Goal: Task Accomplishment & Management: Complete application form

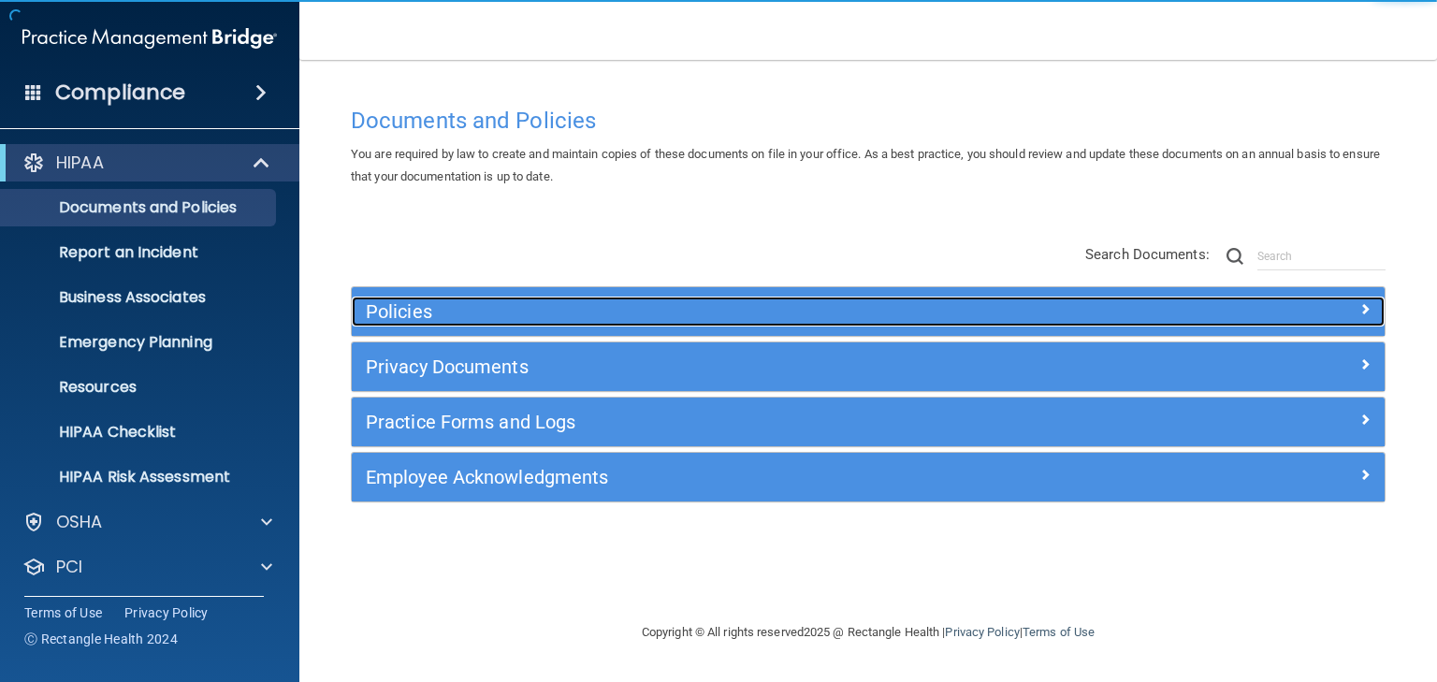
click at [398, 307] on h5 "Policies" at bounding box center [739, 311] width 746 height 21
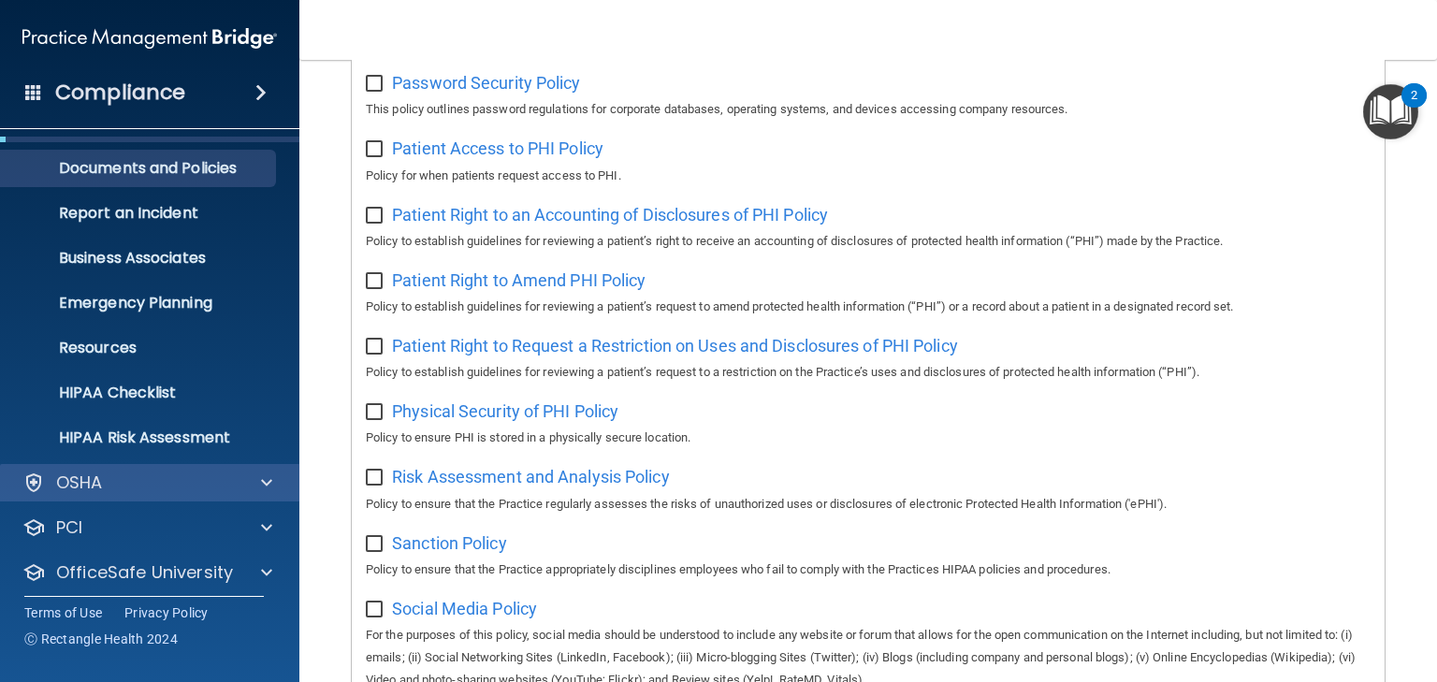
scroll to position [94, 0]
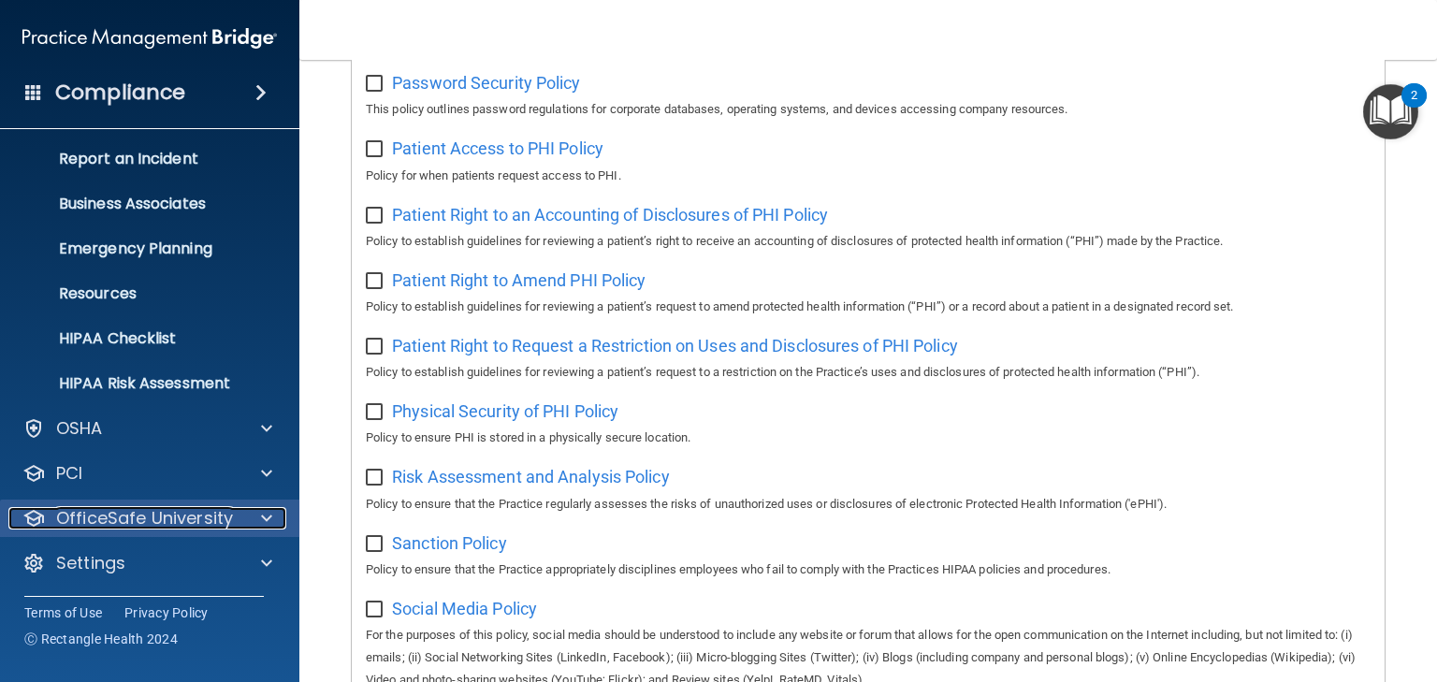
click at [171, 516] on p "OfficeSafe University" at bounding box center [144, 518] width 177 height 22
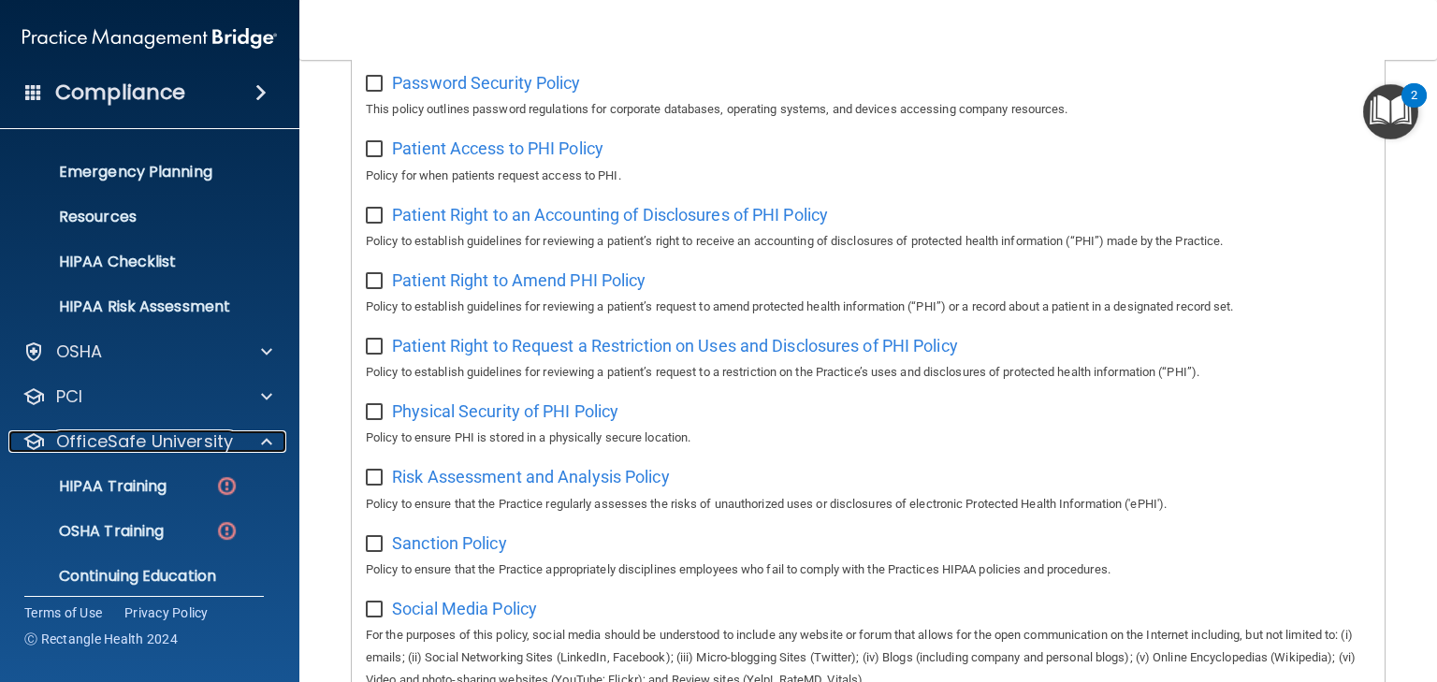
scroll to position [228, 0]
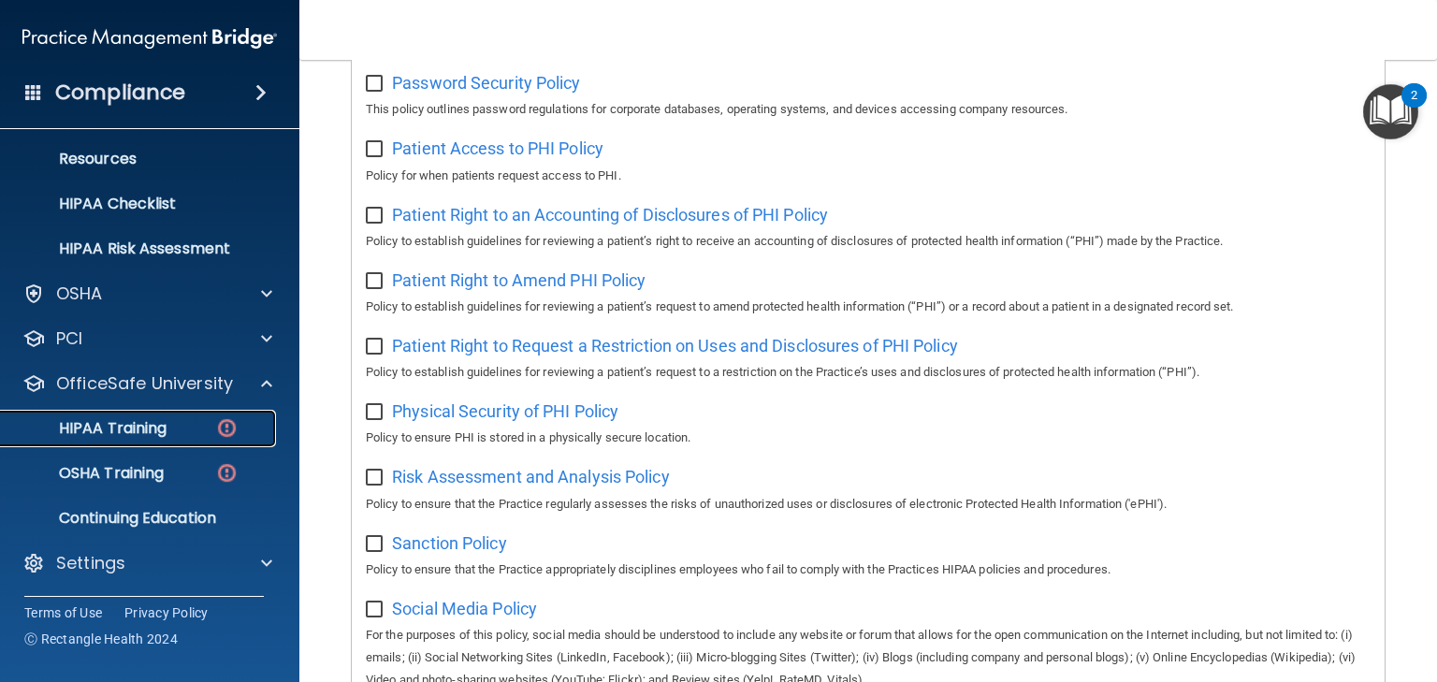
click at [101, 441] on link "HIPAA Training" at bounding box center [128, 428] width 295 height 37
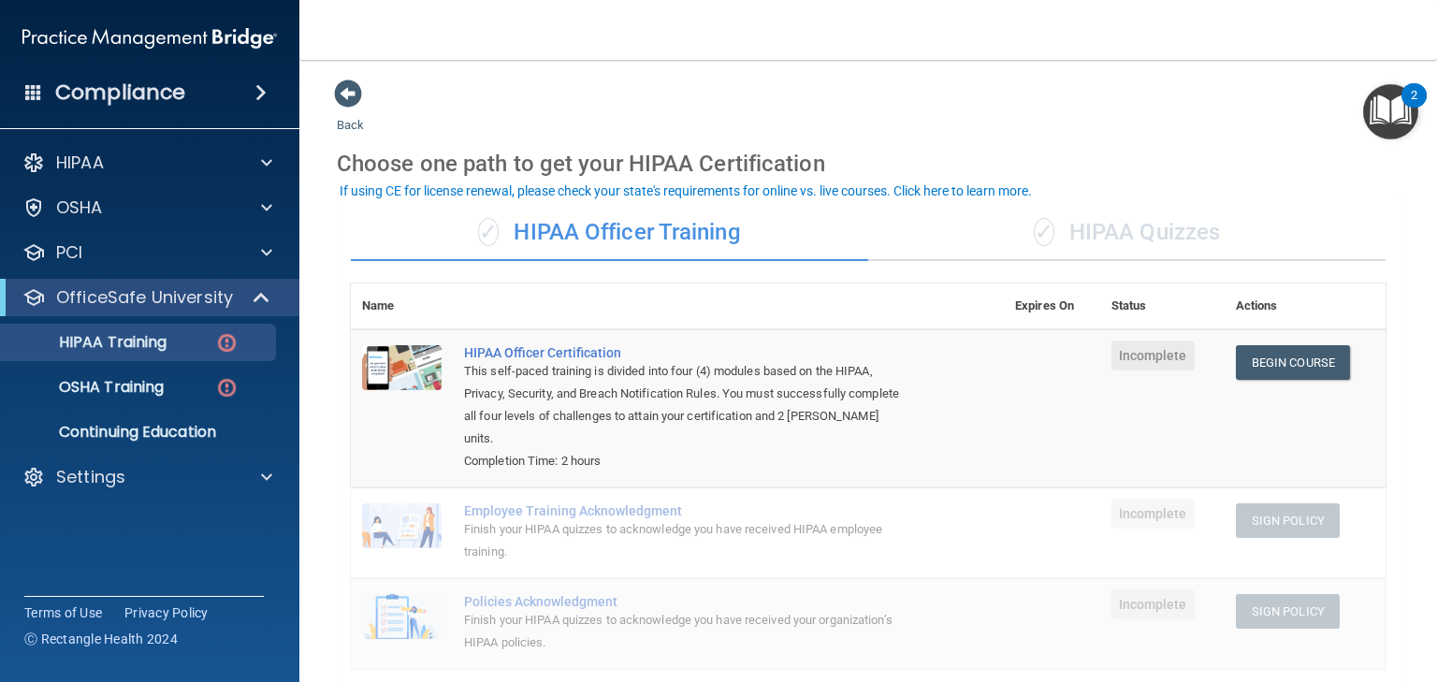
click at [1104, 234] on div "✓ HIPAA Quizzes" at bounding box center [1126, 233] width 517 height 56
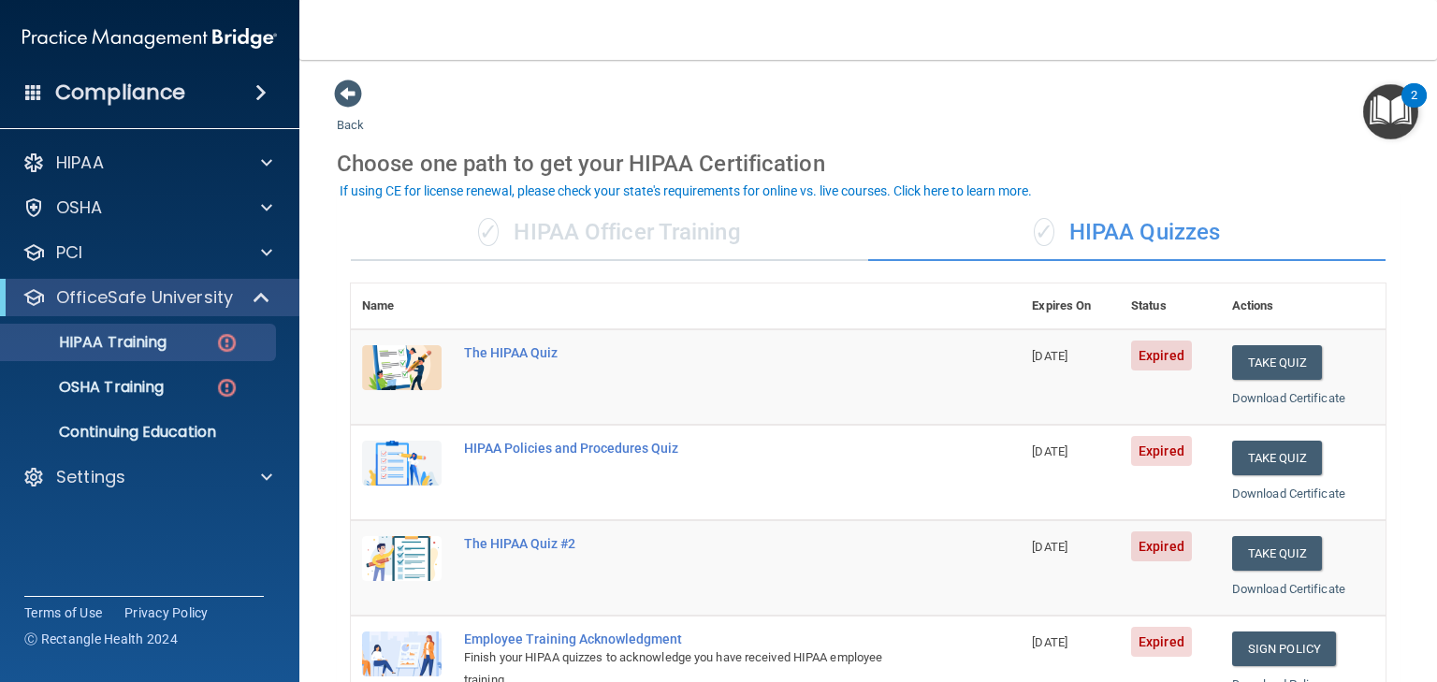
click at [572, 229] on div "✓ HIPAA Officer Training" at bounding box center [609, 233] width 517 height 56
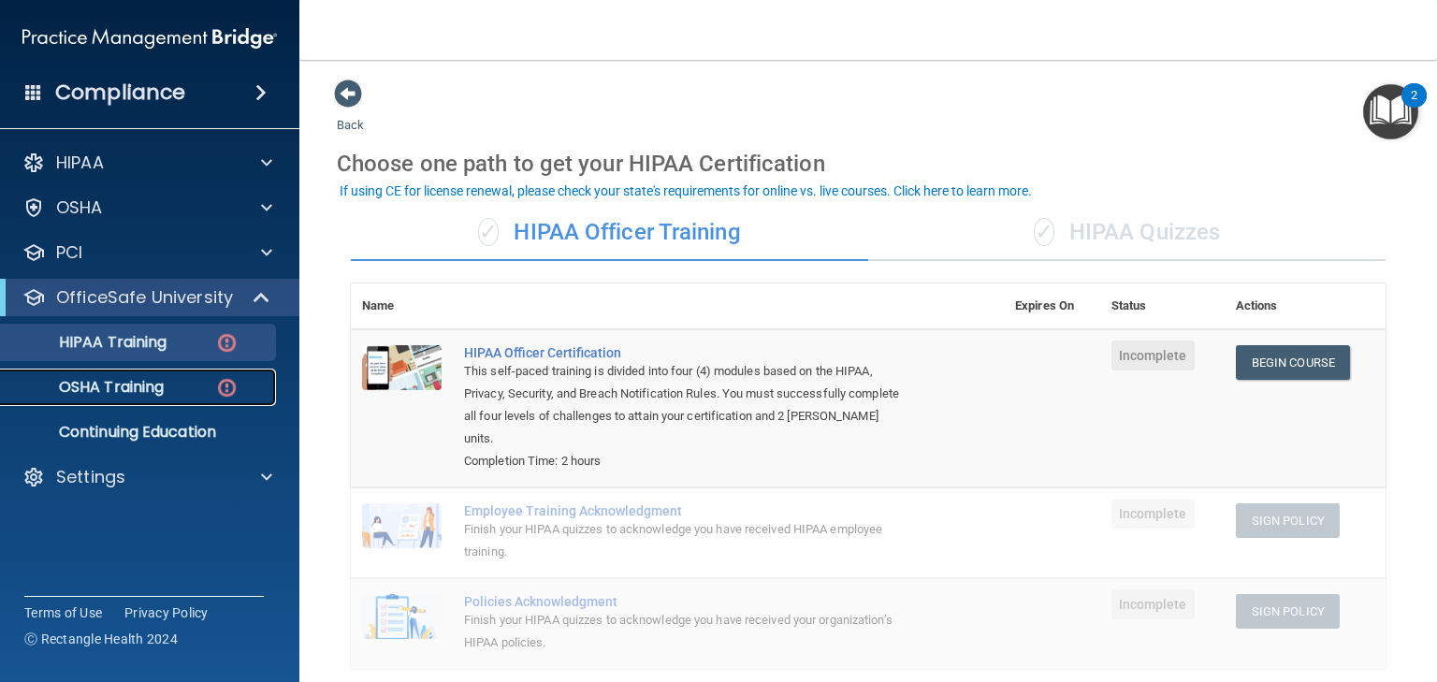
click at [95, 392] on p "OSHA Training" at bounding box center [88, 387] width 152 height 19
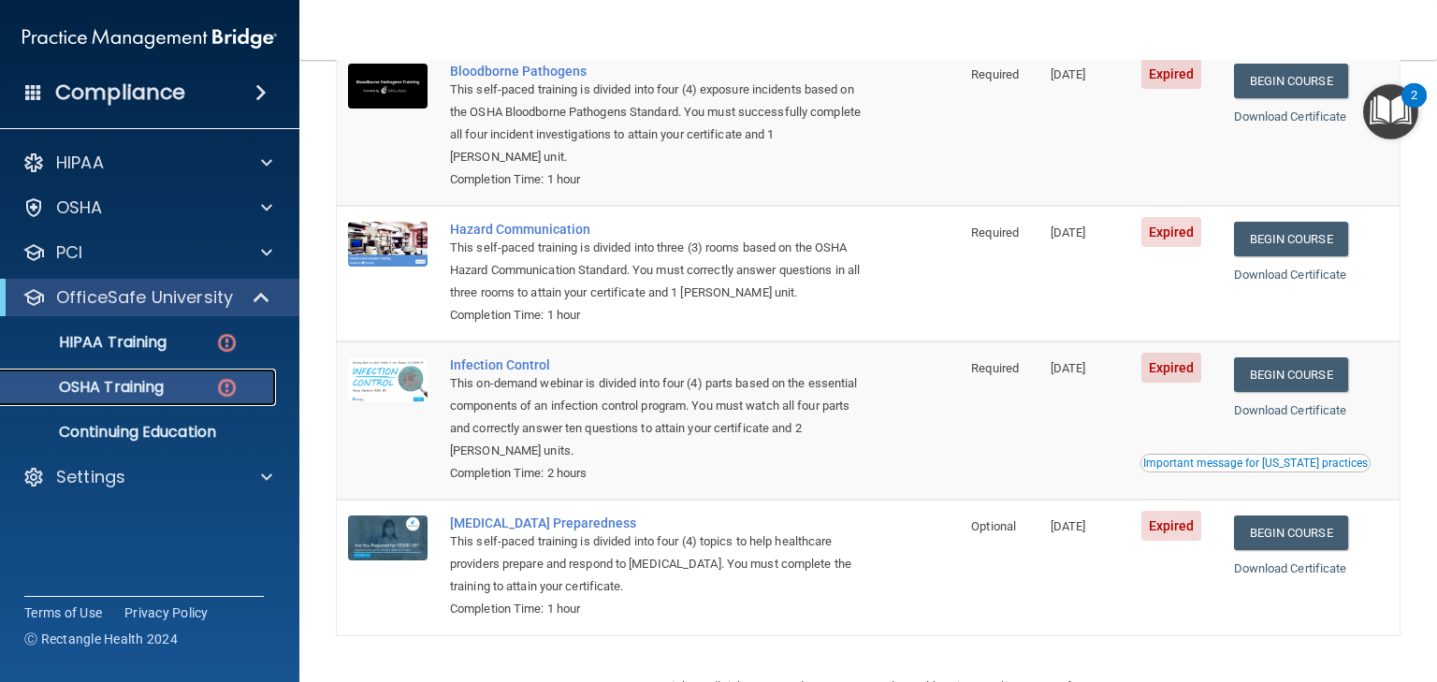
scroll to position [192, 0]
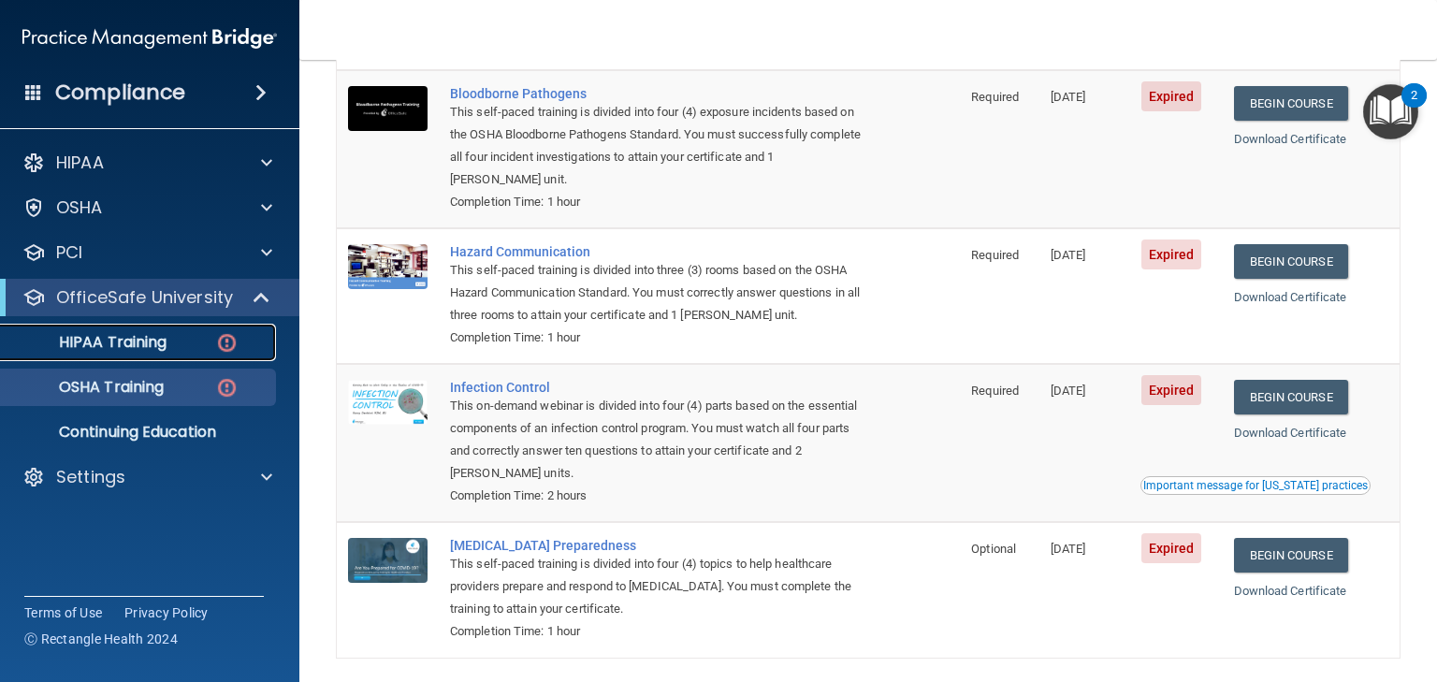
click at [126, 340] on p "HIPAA Training" at bounding box center [89, 342] width 154 height 19
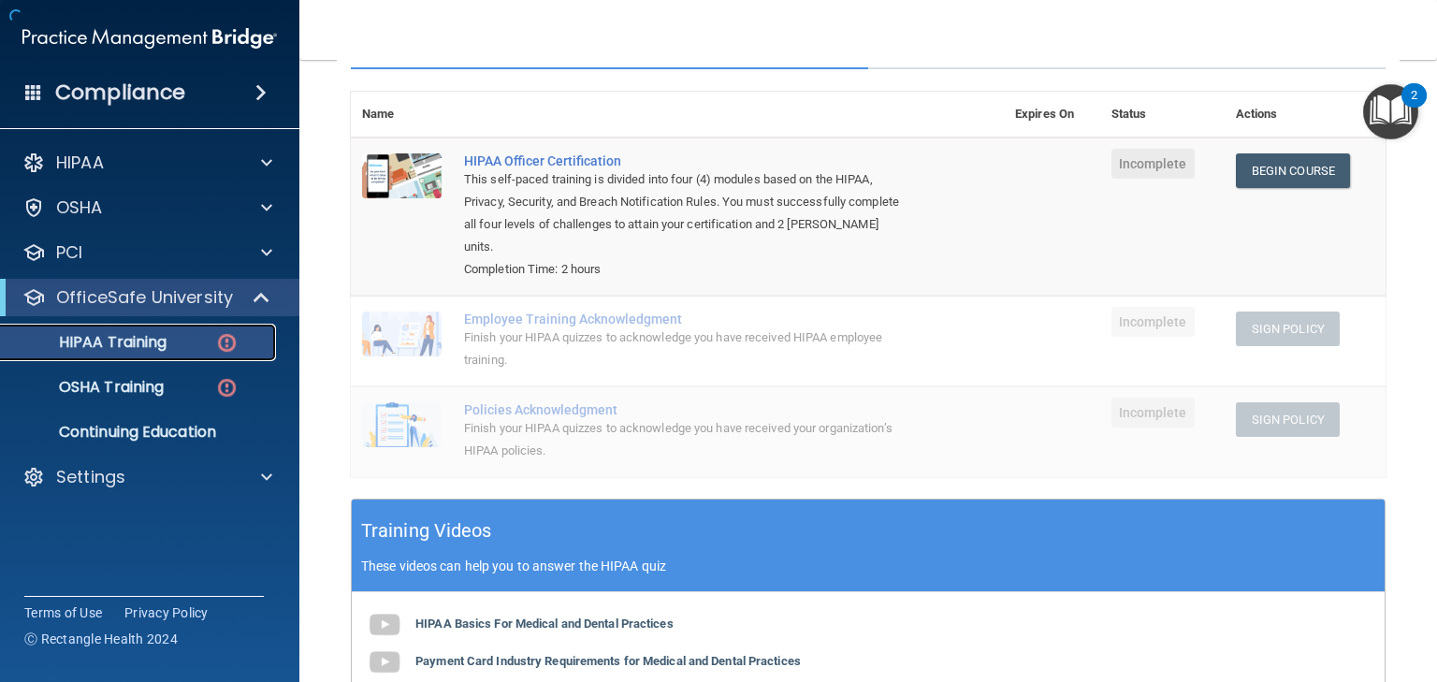
scroll to position [536, 0]
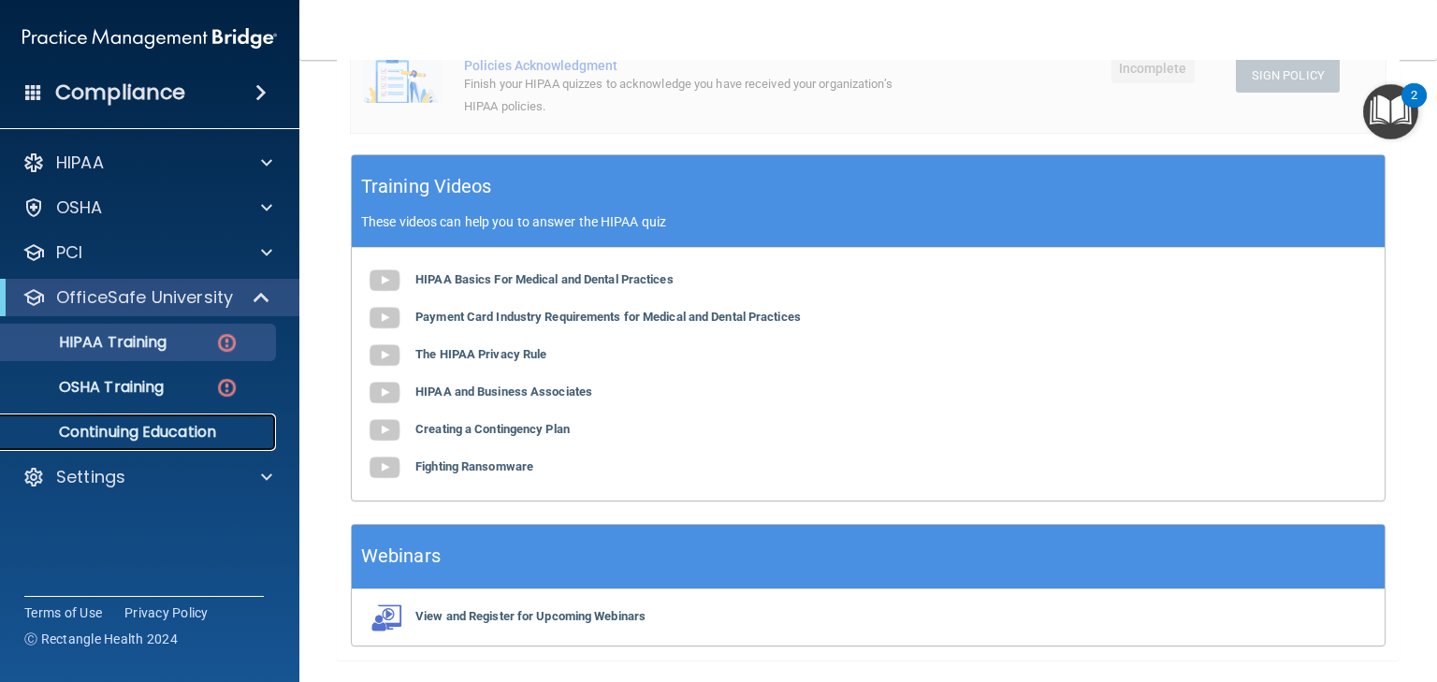
click at [179, 423] on p "Continuing Education" at bounding box center [139, 432] width 255 height 19
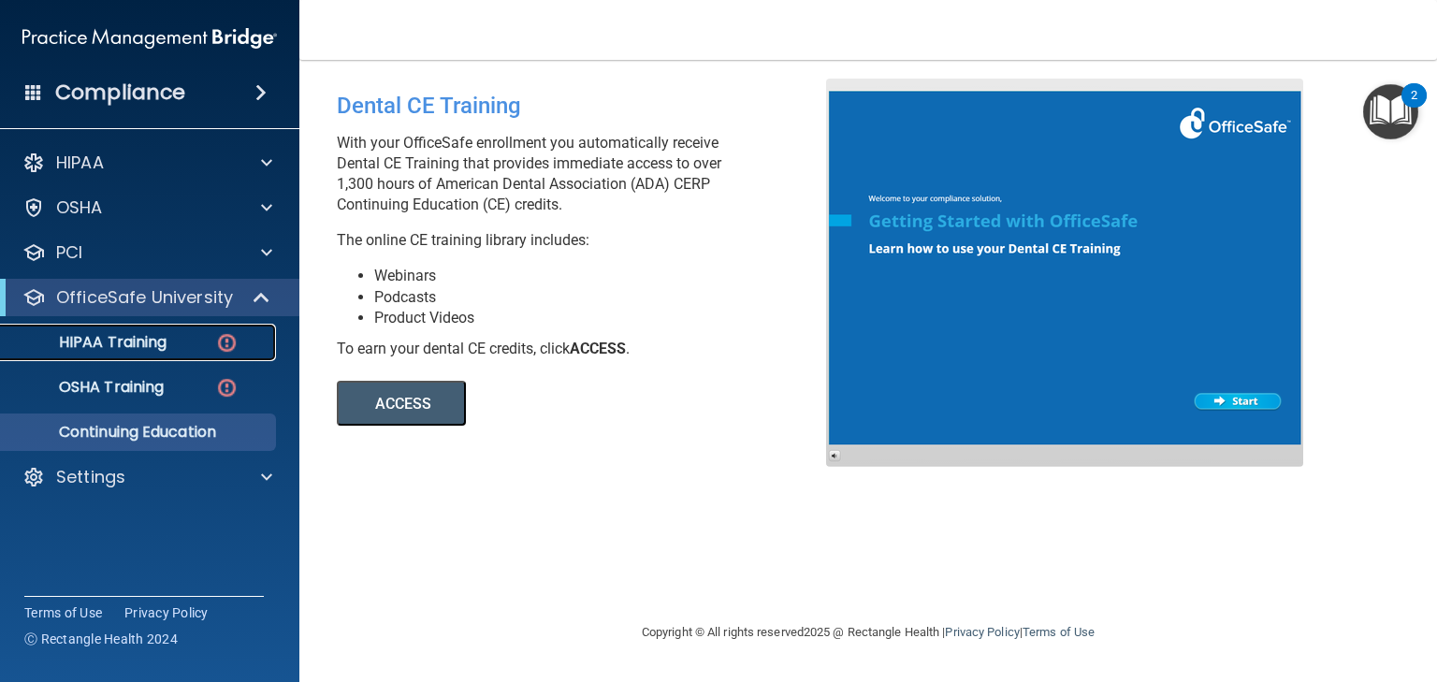
click at [138, 333] on p "HIPAA Training" at bounding box center [89, 342] width 154 height 19
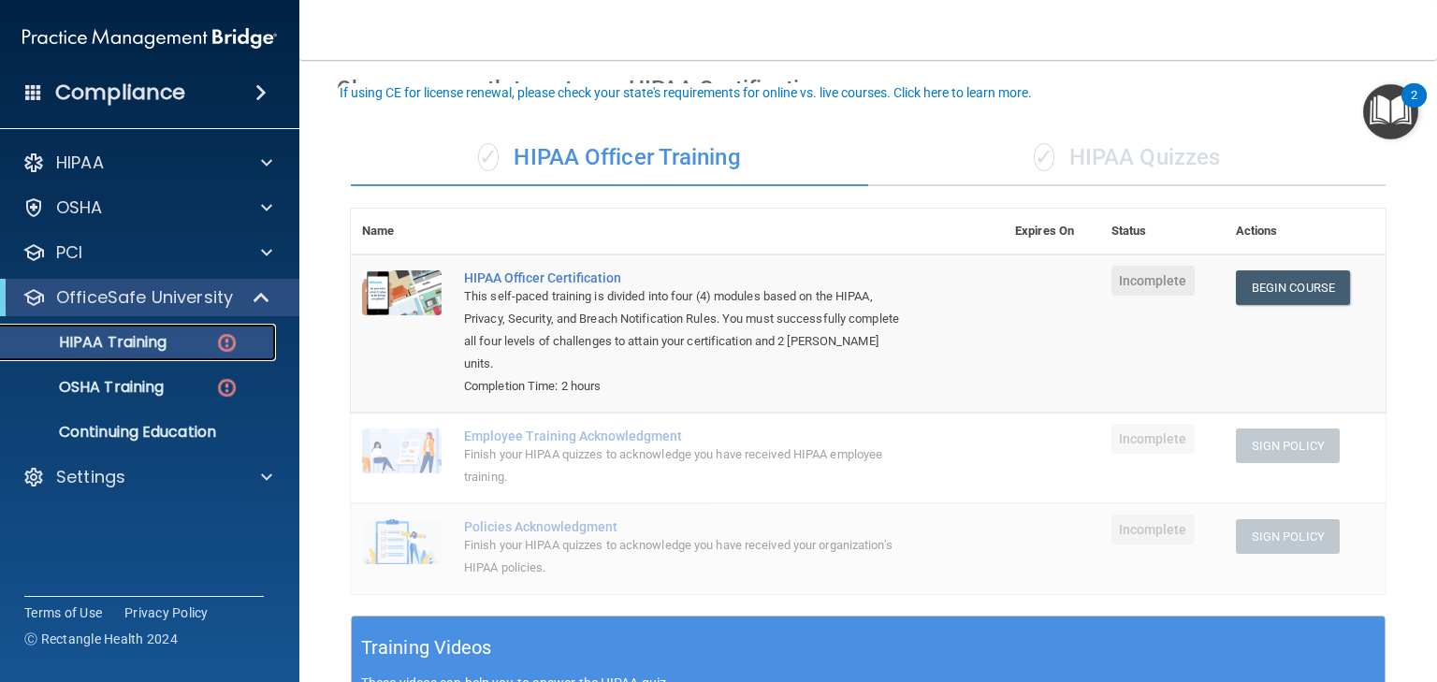
scroll to position [75, 0]
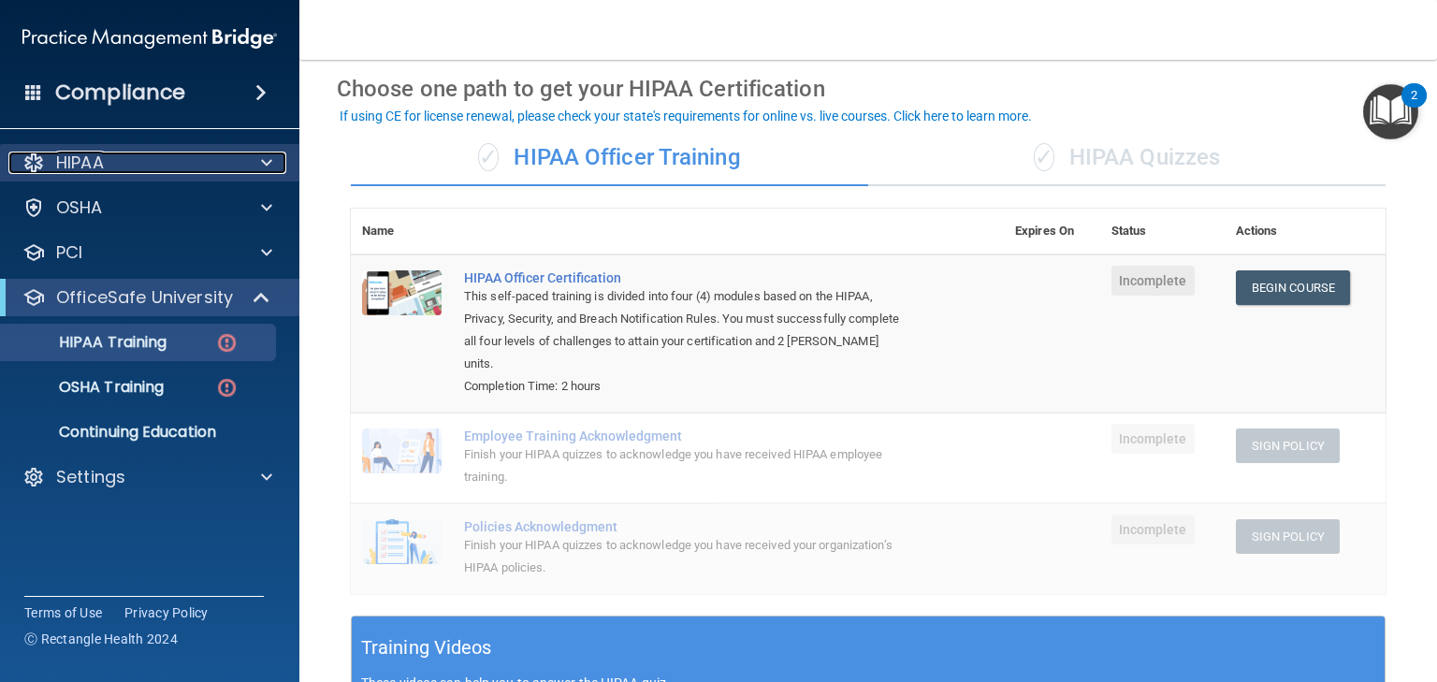
click at [80, 164] on p "HIPAA" at bounding box center [80, 163] width 48 height 22
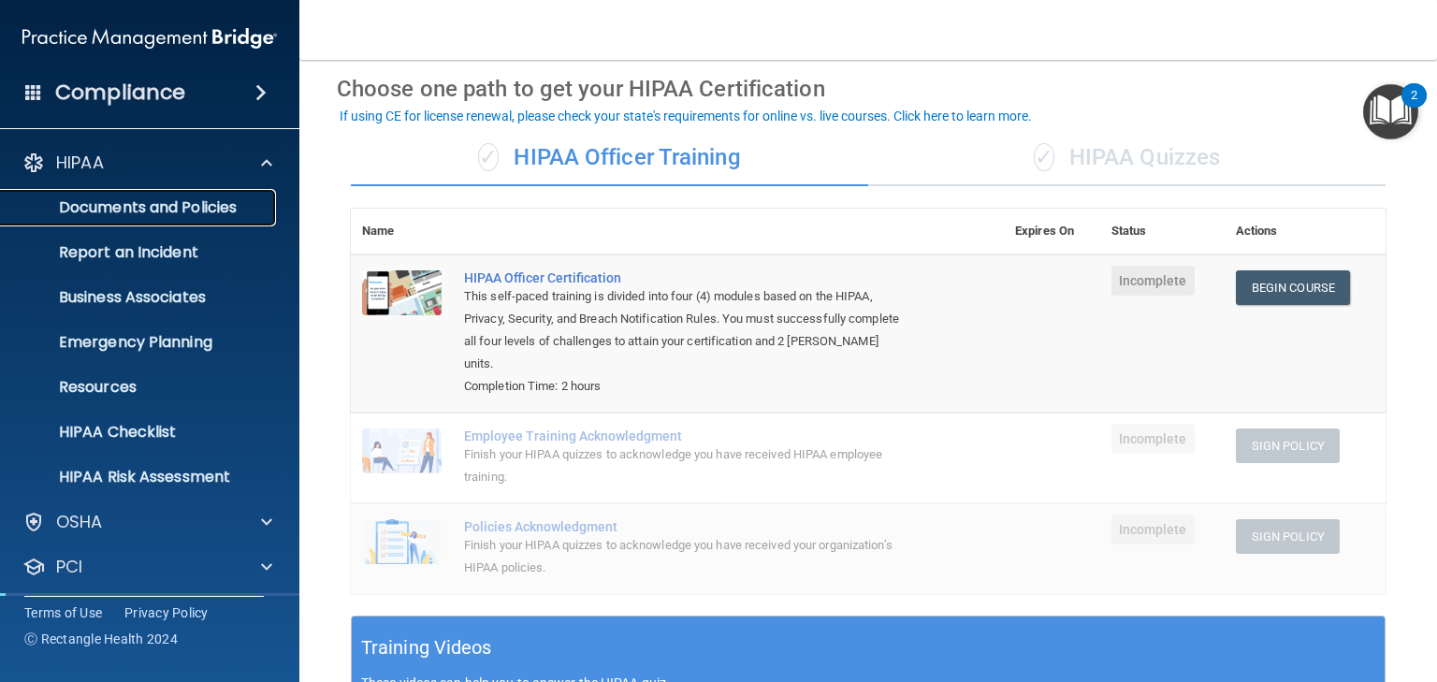
click at [134, 216] on p "Documents and Policies" at bounding box center [139, 207] width 255 height 19
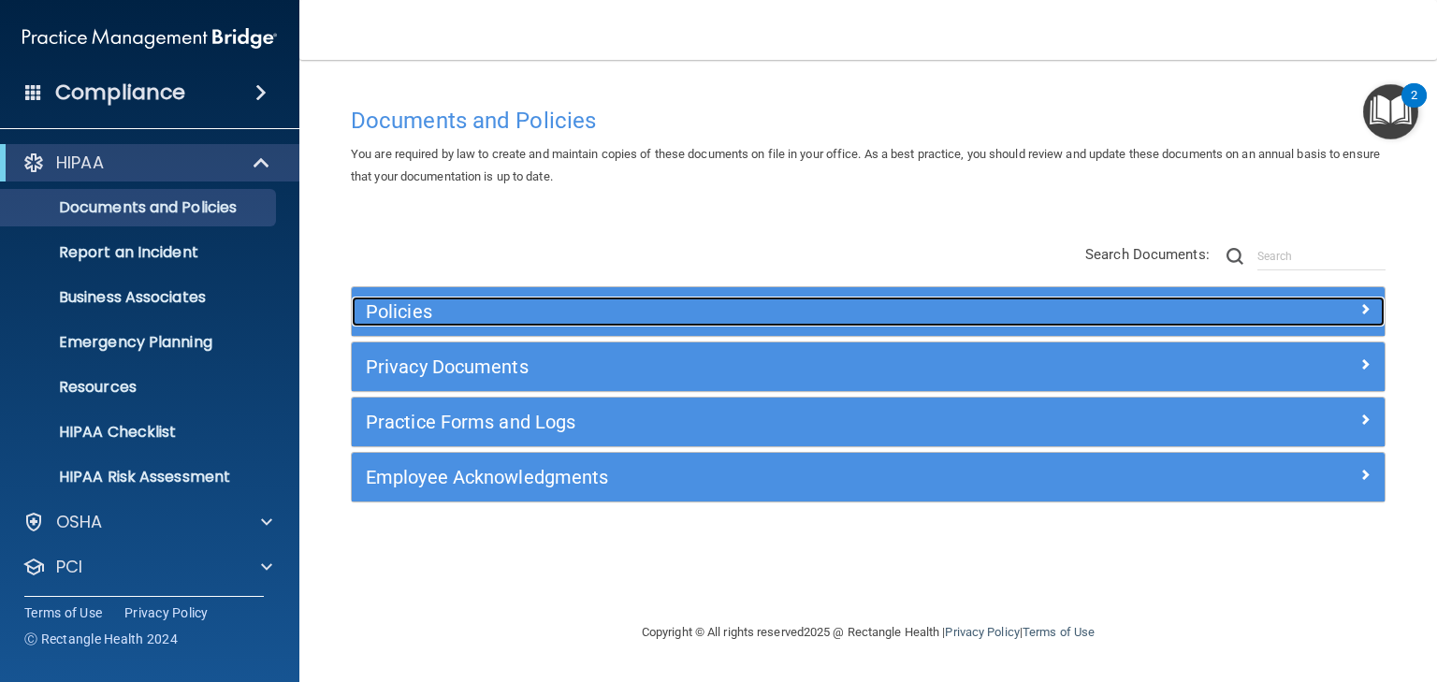
click at [367, 312] on h5 "Policies" at bounding box center [739, 311] width 746 height 21
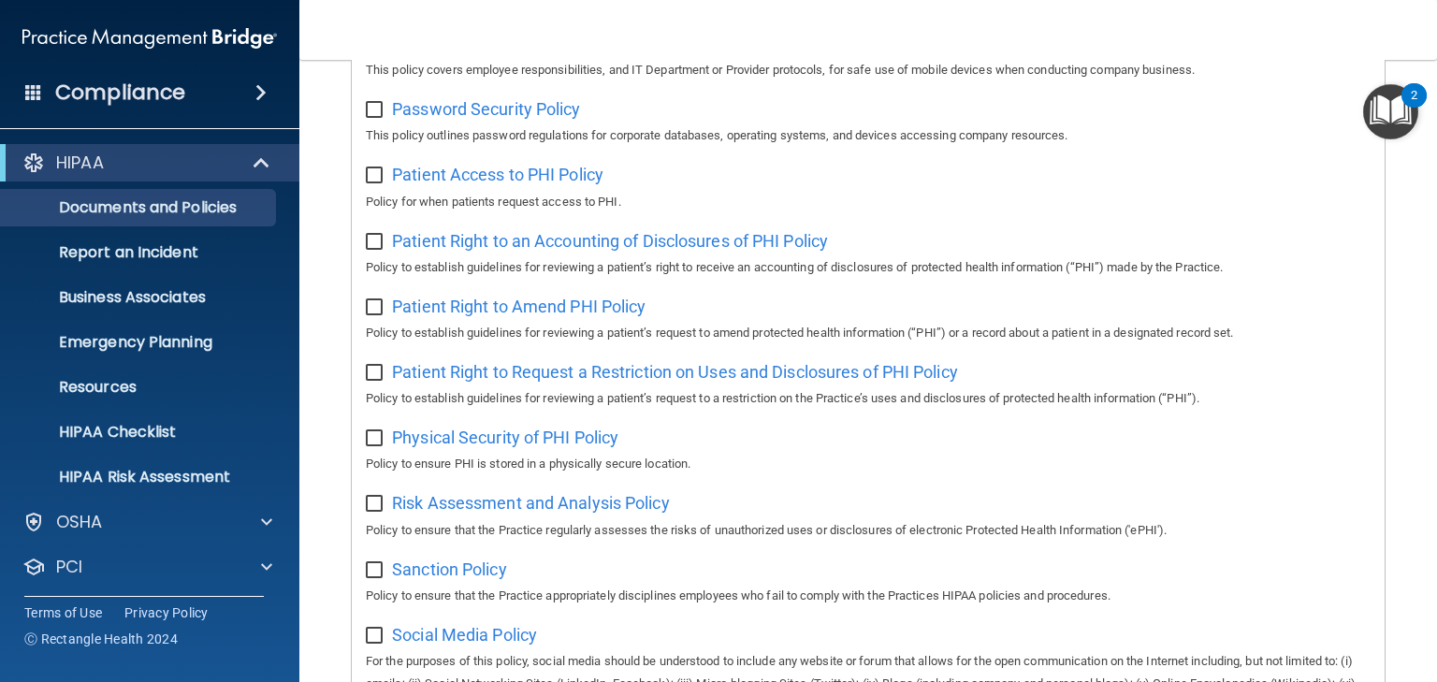
scroll to position [973, 0]
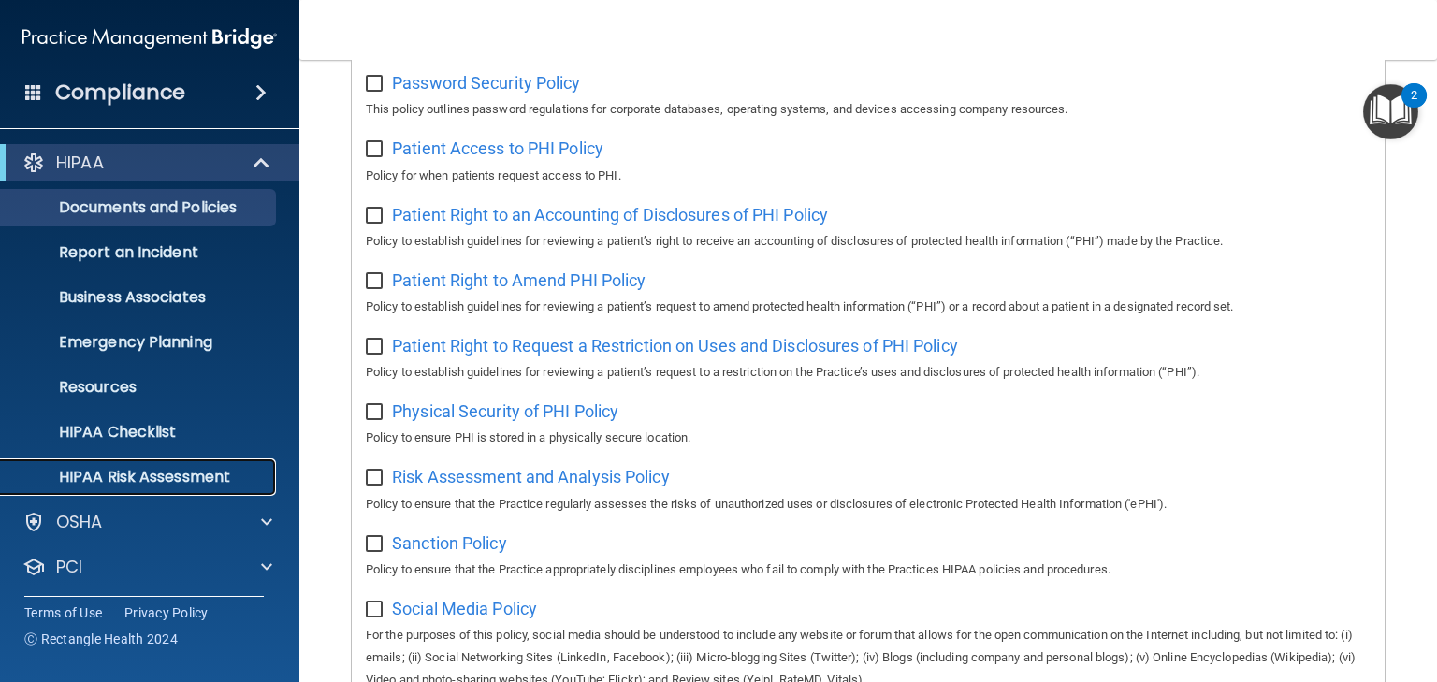
click at [97, 480] on p "HIPAA Risk Assessment" at bounding box center [139, 477] width 255 height 19
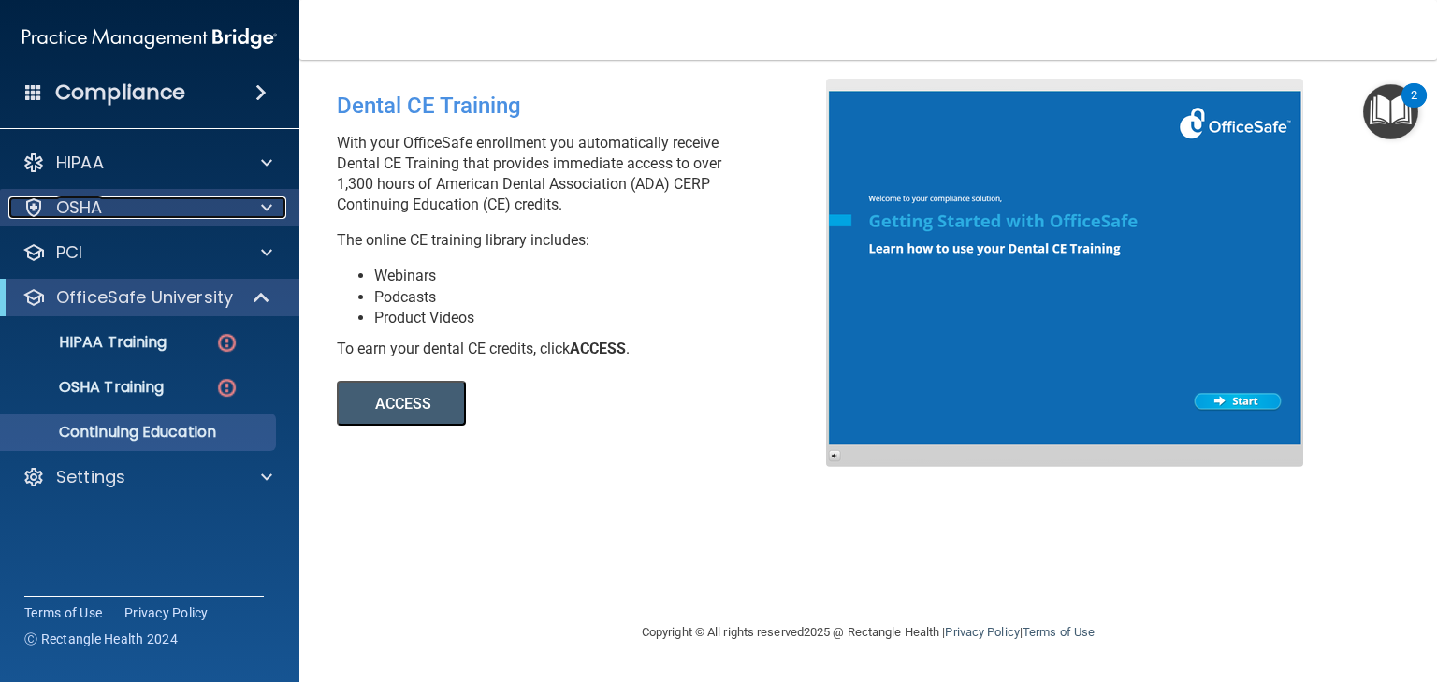
click at [108, 210] on div "OSHA" at bounding box center [124, 207] width 232 height 22
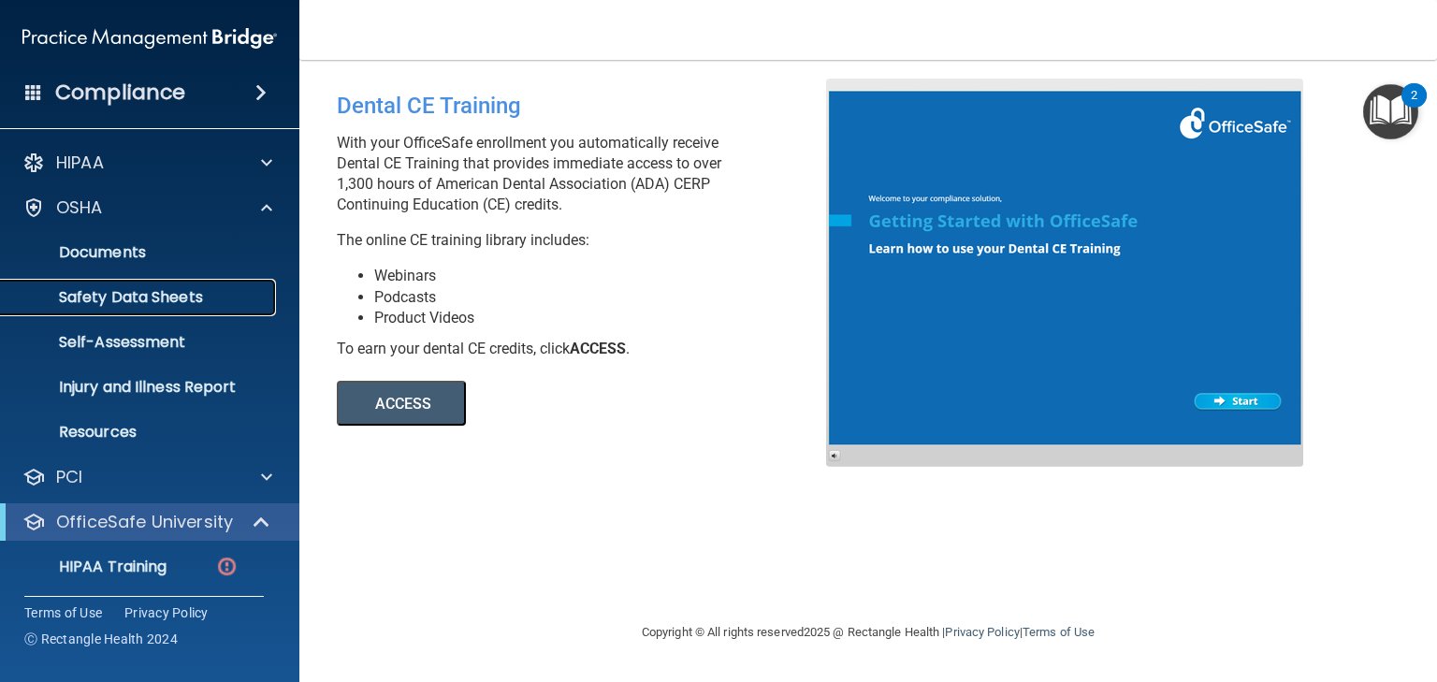
click at [114, 303] on p "Safety Data Sheets" at bounding box center [139, 297] width 255 height 19
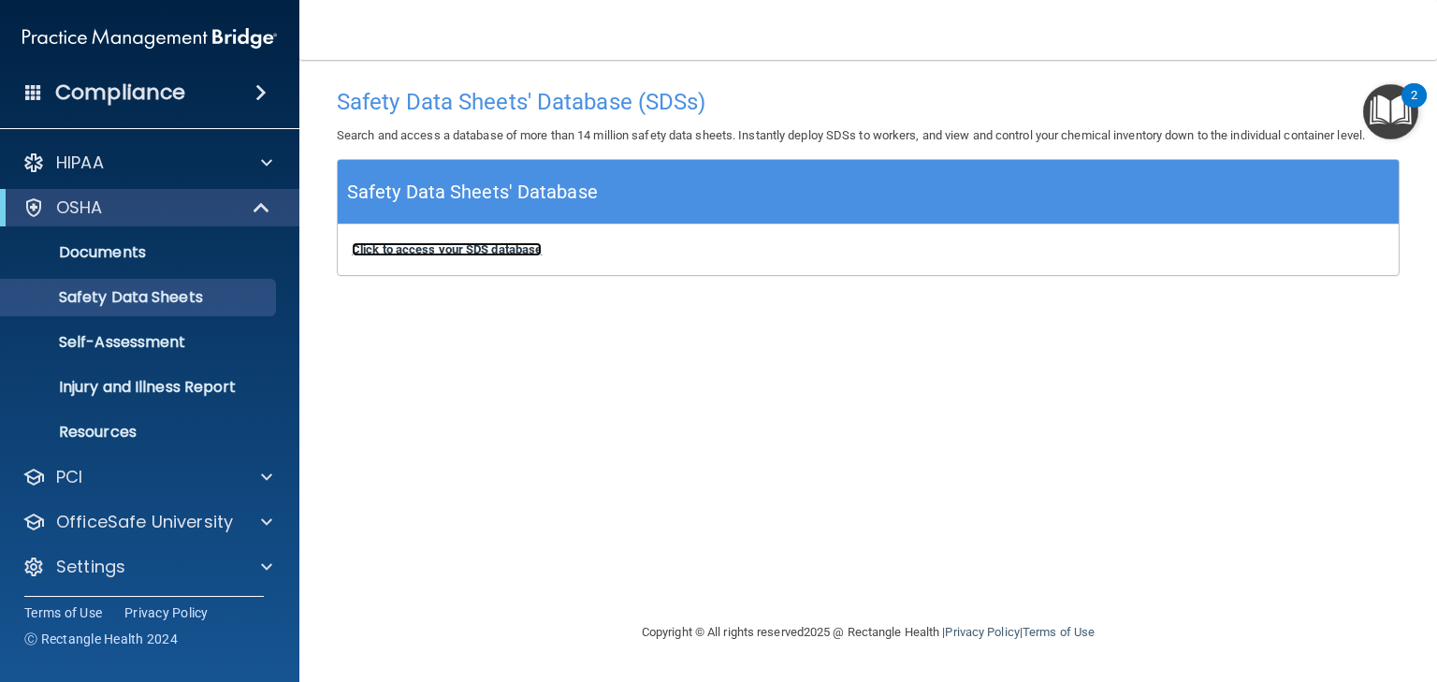
click at [445, 247] on b "Click to access your SDS database" at bounding box center [447, 249] width 190 height 14
click at [120, 384] on p "Injury and Illness Report" at bounding box center [139, 387] width 255 height 19
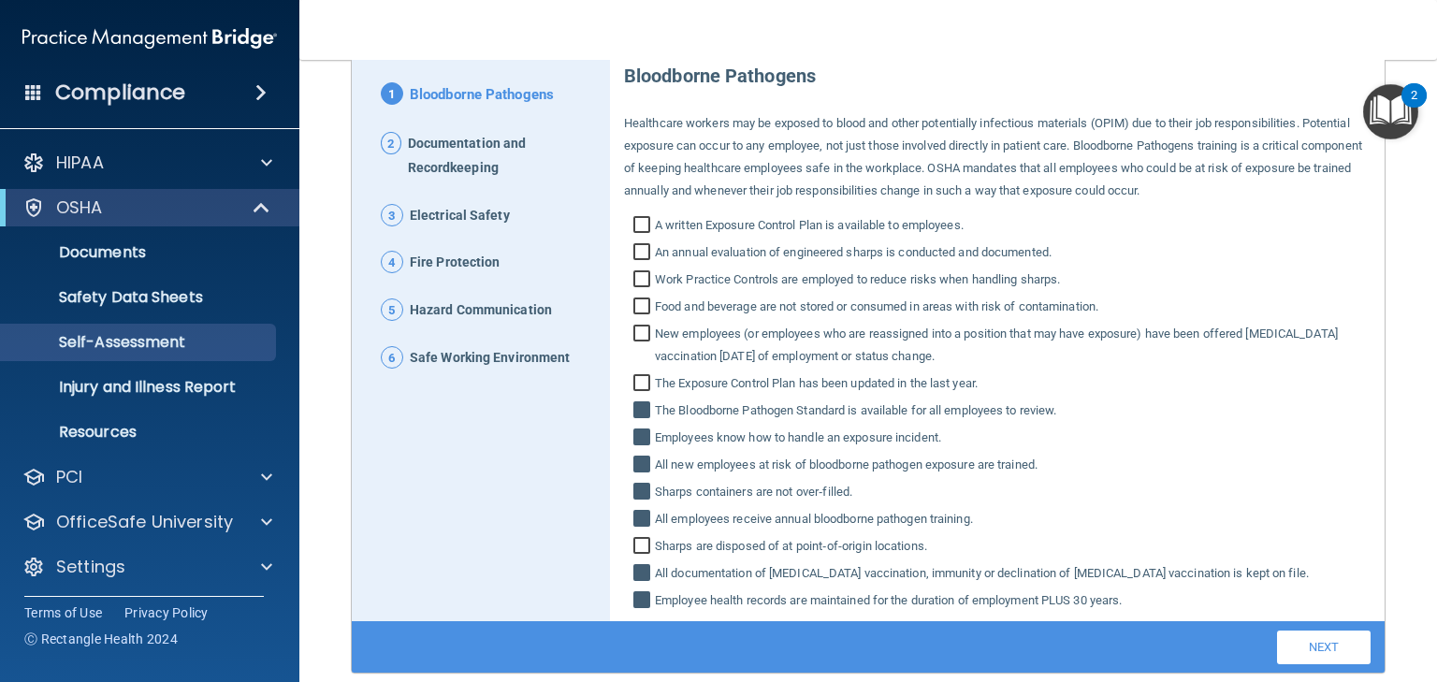
scroll to position [263, 0]
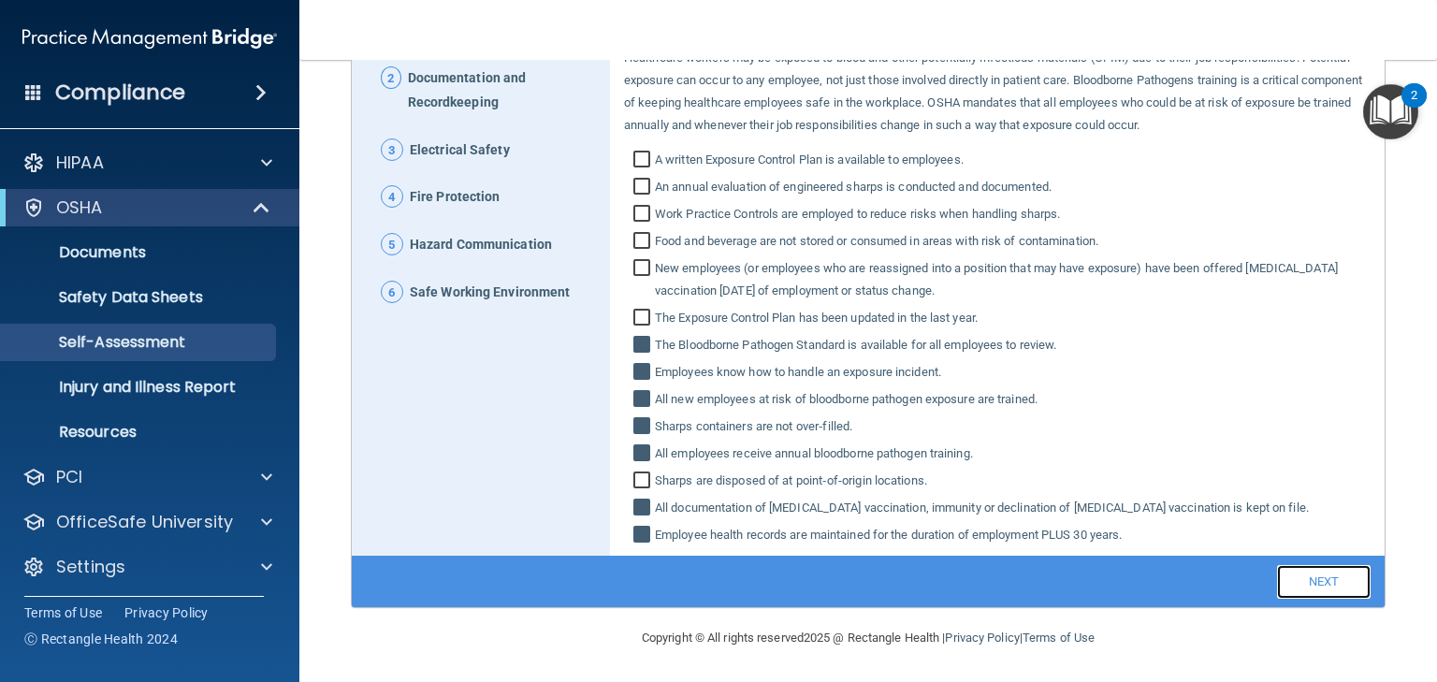
click at [1298, 582] on link "Next" at bounding box center [1324, 582] width 94 height 34
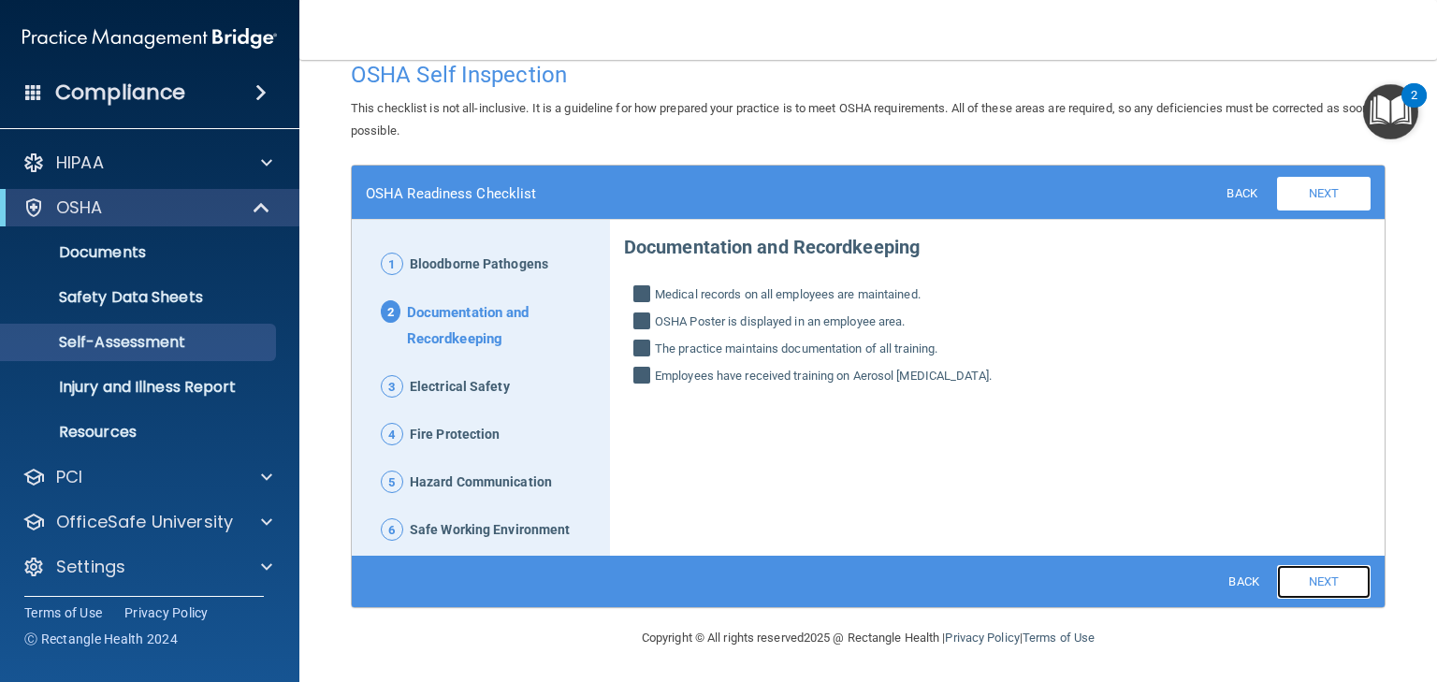
click at [1298, 582] on link "Next" at bounding box center [1324, 582] width 94 height 34
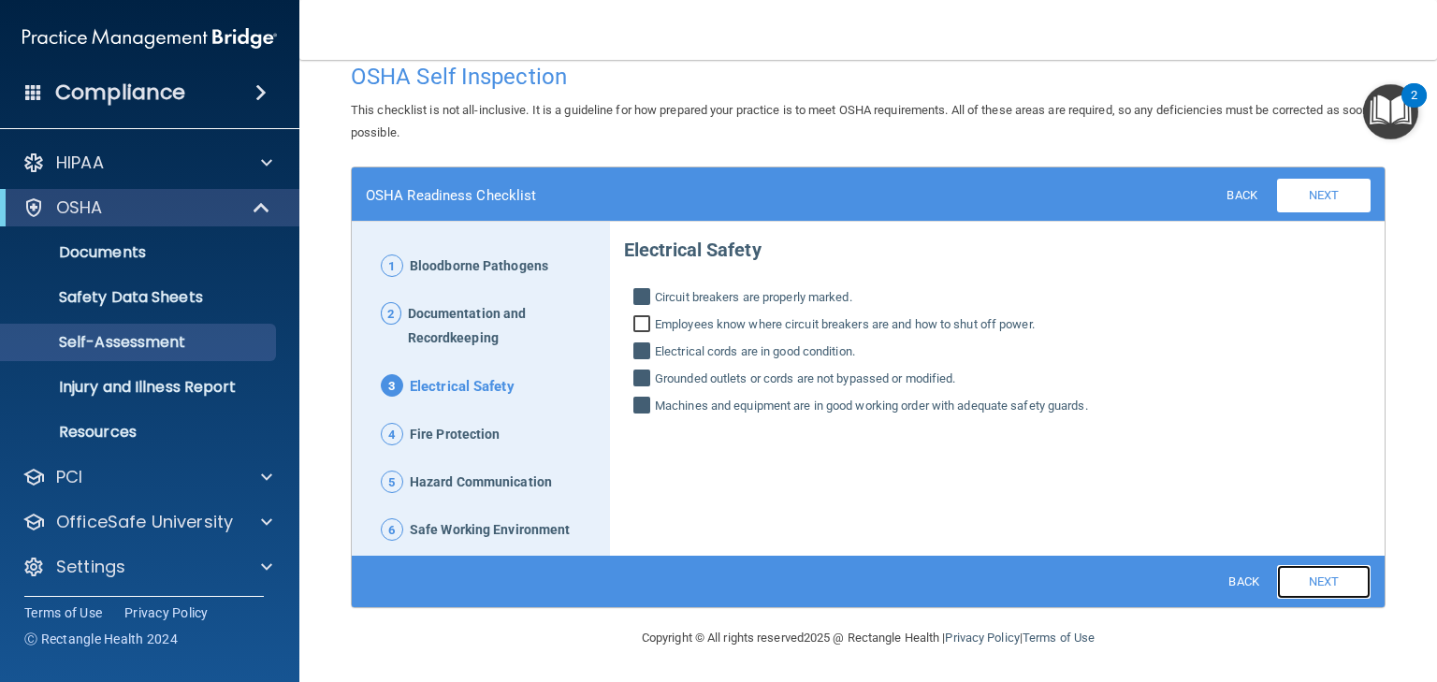
click at [1298, 582] on link "Next" at bounding box center [1324, 582] width 94 height 34
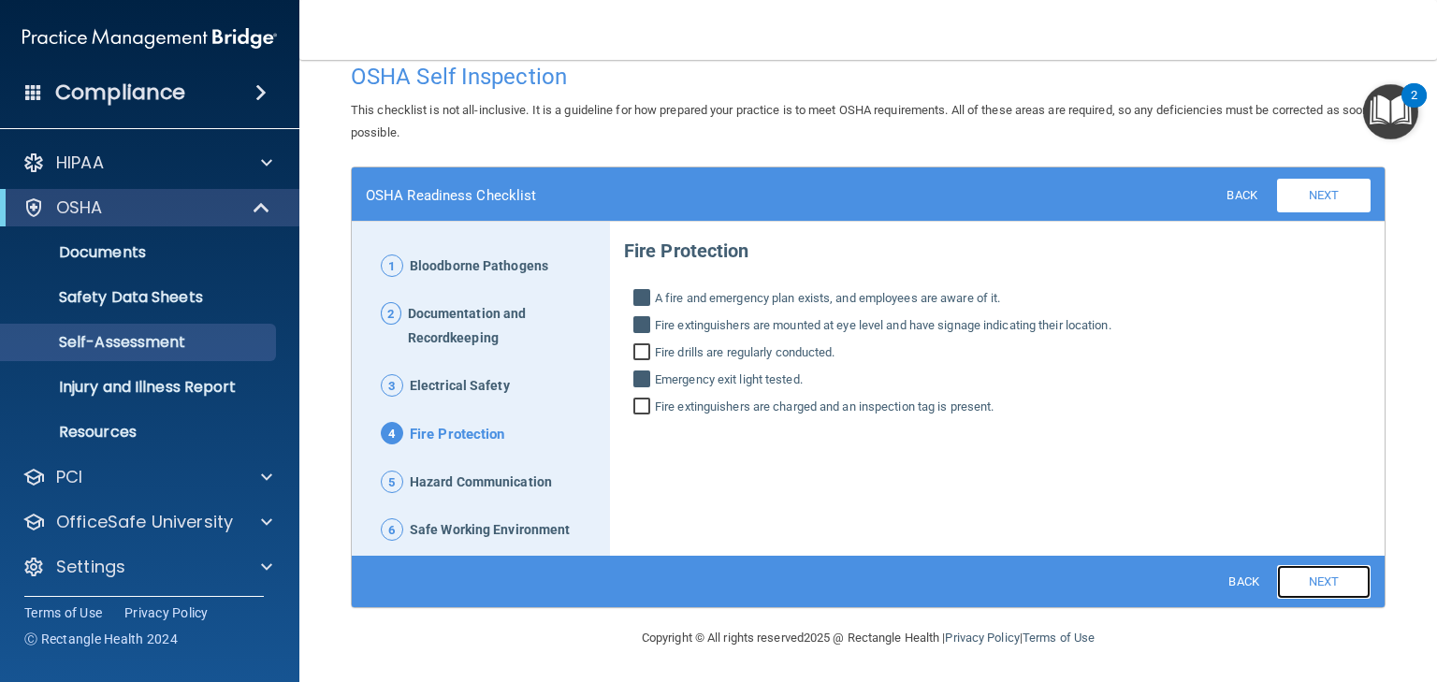
click at [1298, 582] on link "Next" at bounding box center [1324, 582] width 94 height 34
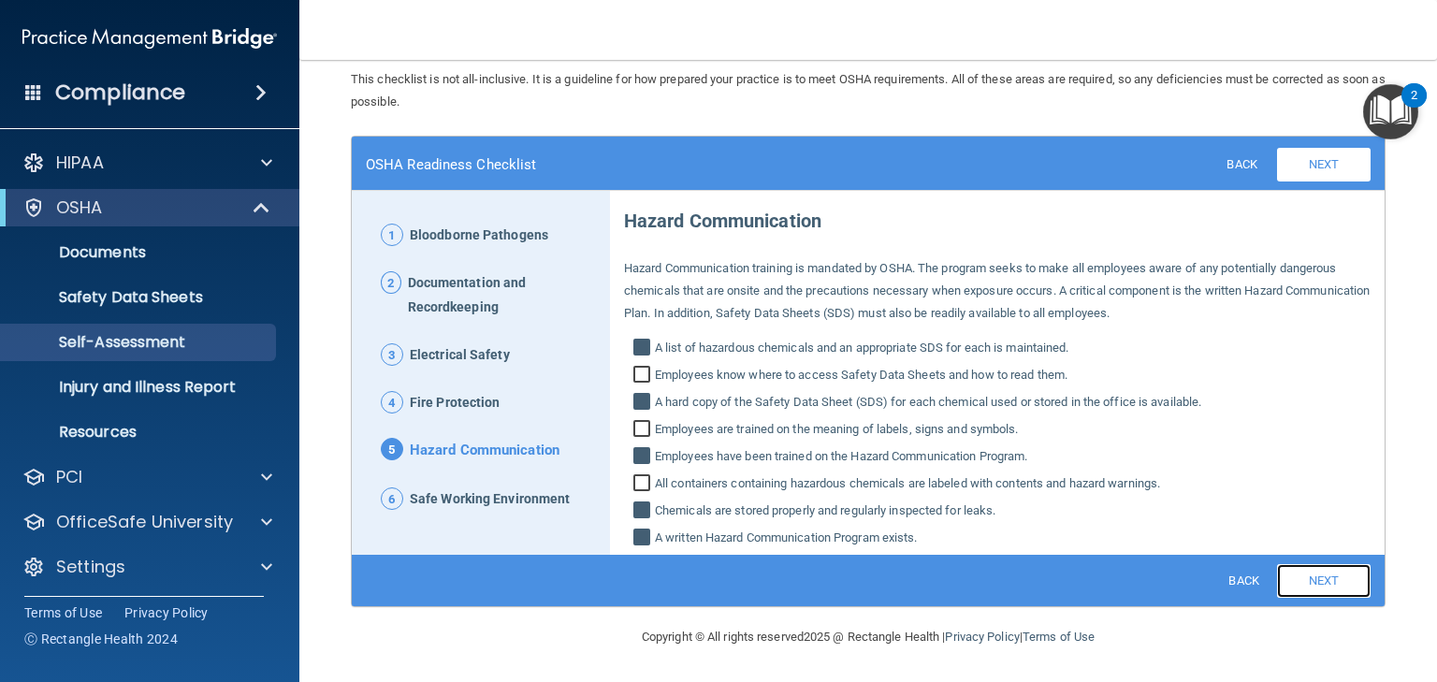
click at [1298, 582] on link "Next" at bounding box center [1324, 581] width 94 height 34
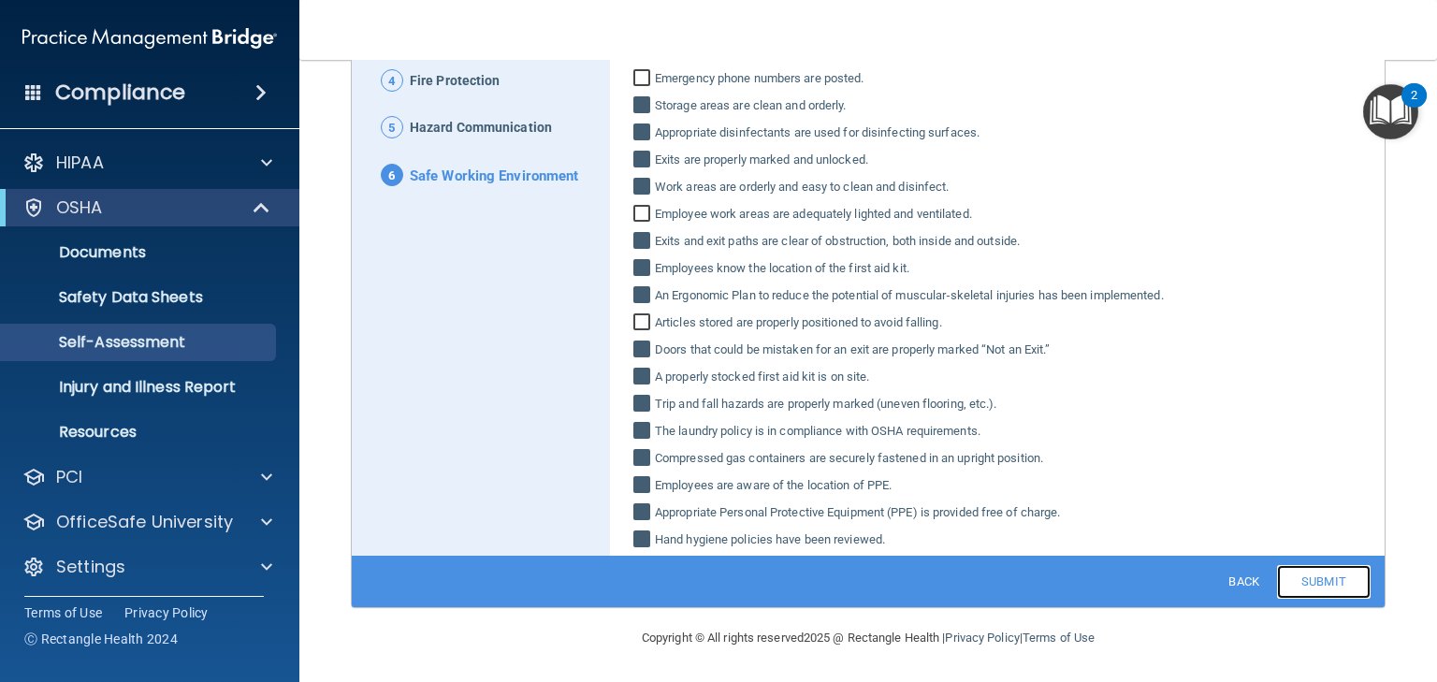
click at [1309, 586] on link "Submit" at bounding box center [1324, 582] width 94 height 34
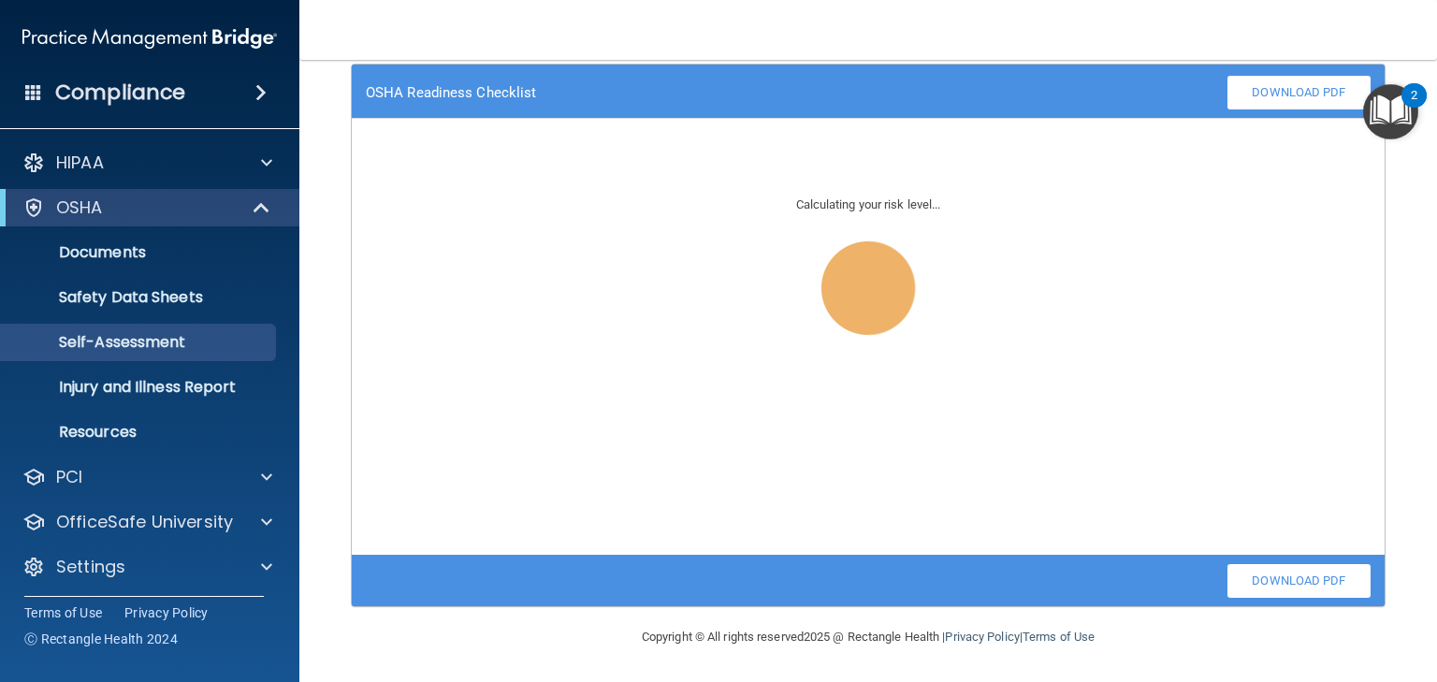
scroll to position [127, 0]
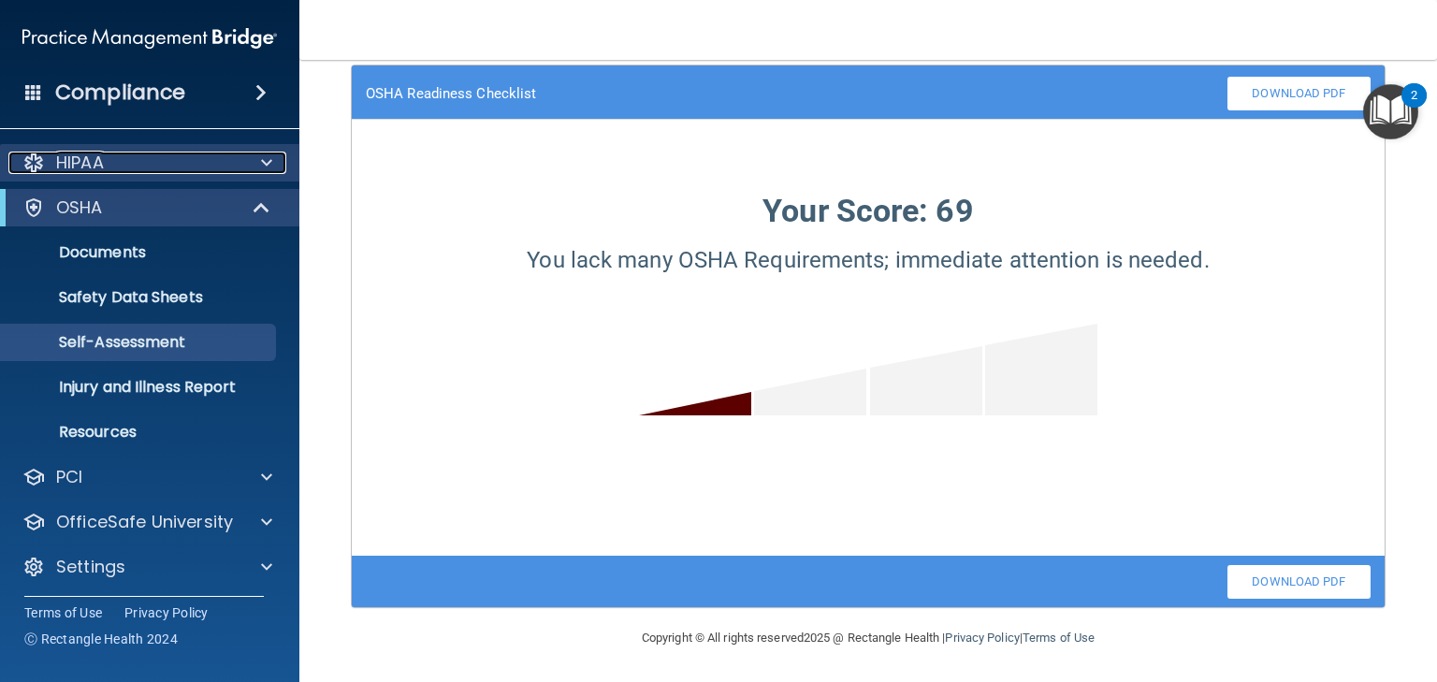
click at [75, 163] on p "HIPAA" at bounding box center [80, 163] width 48 height 22
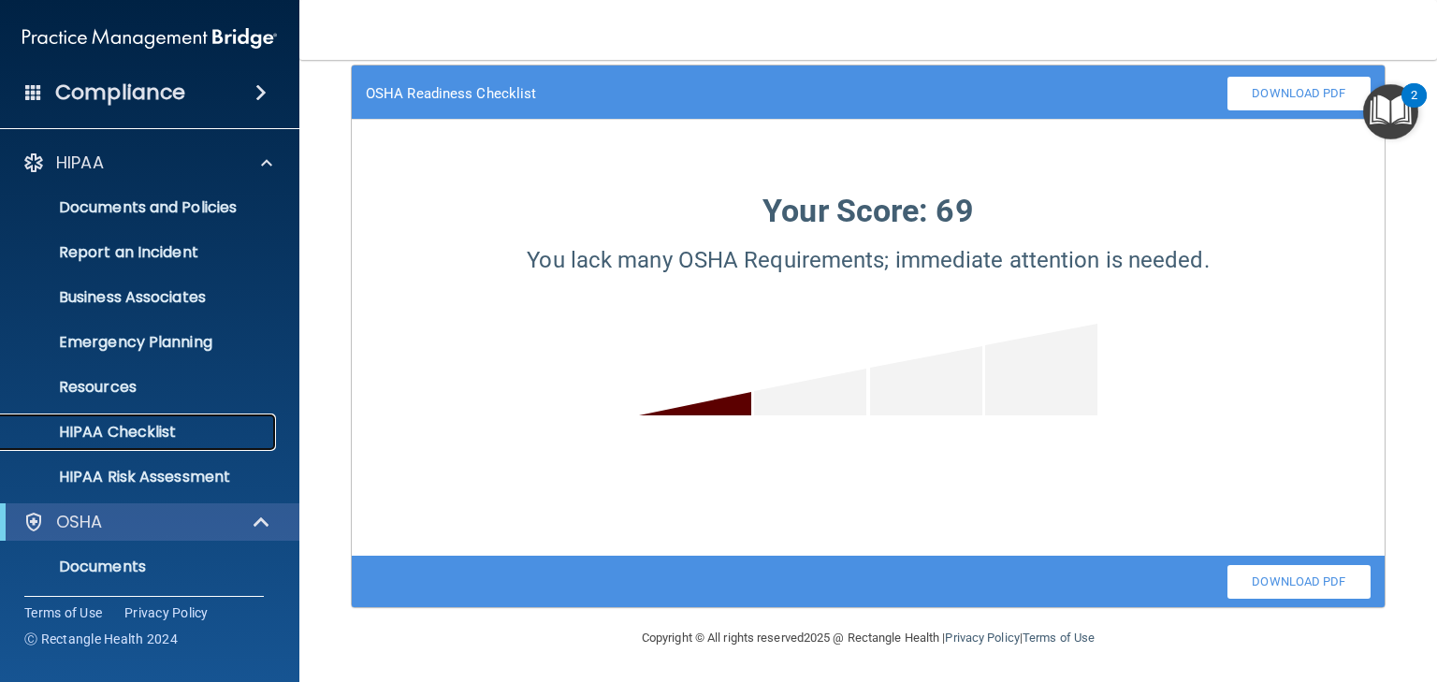
click at [144, 428] on p "HIPAA Checklist" at bounding box center [139, 432] width 255 height 19
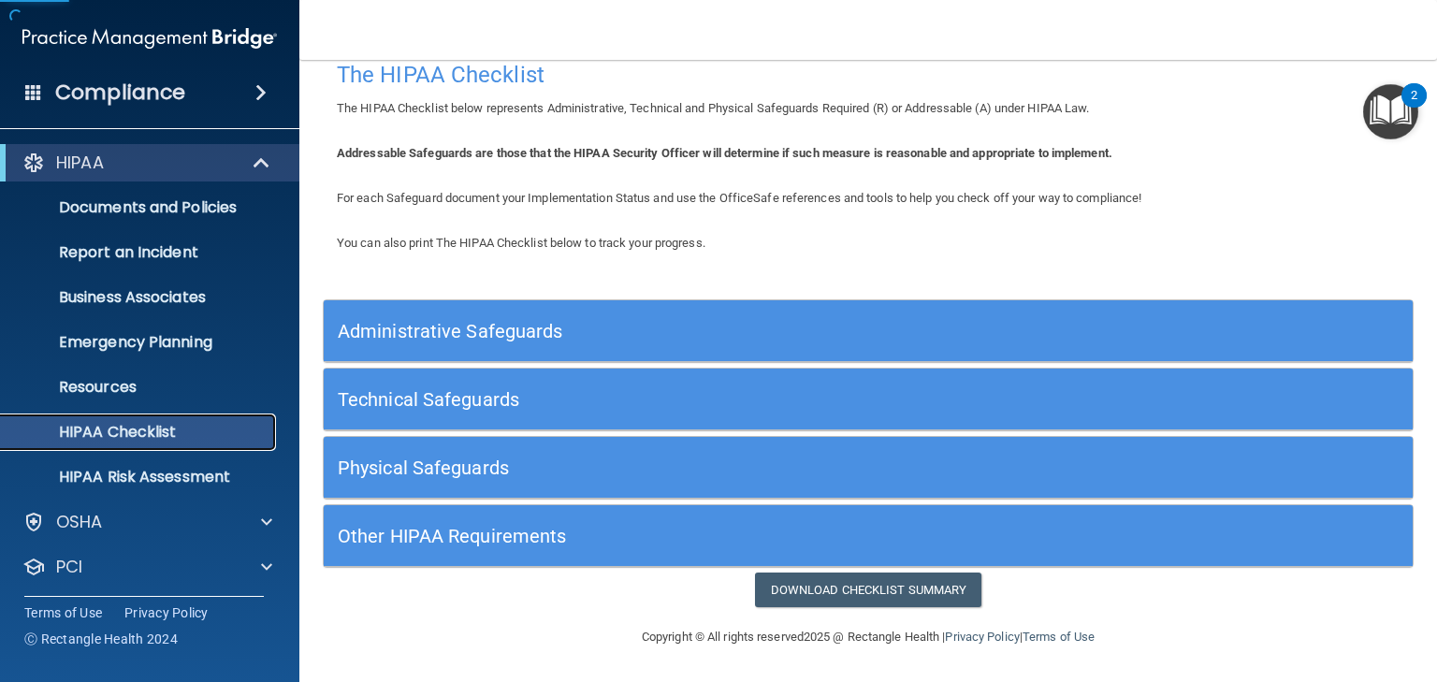
scroll to position [25, 0]
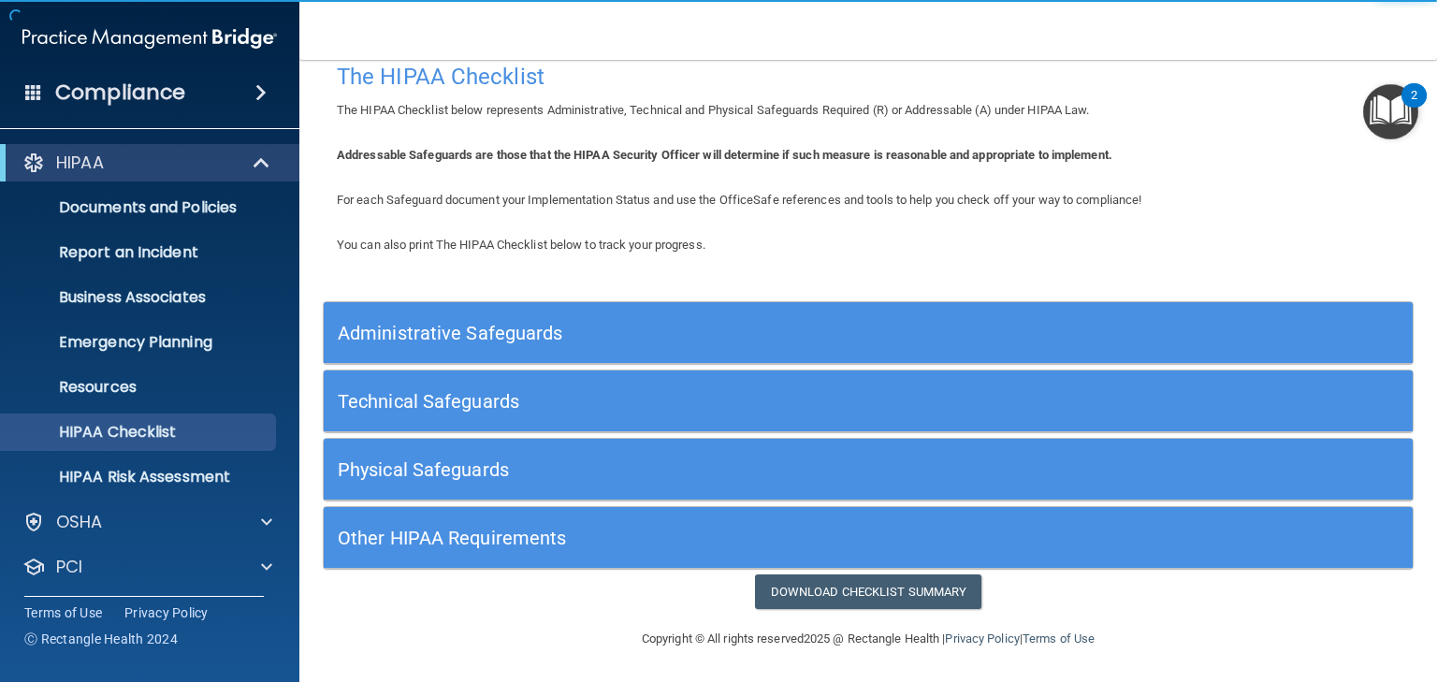
click at [383, 326] on h5 "Administrative Safeguards" at bounding box center [732, 333] width 789 height 21
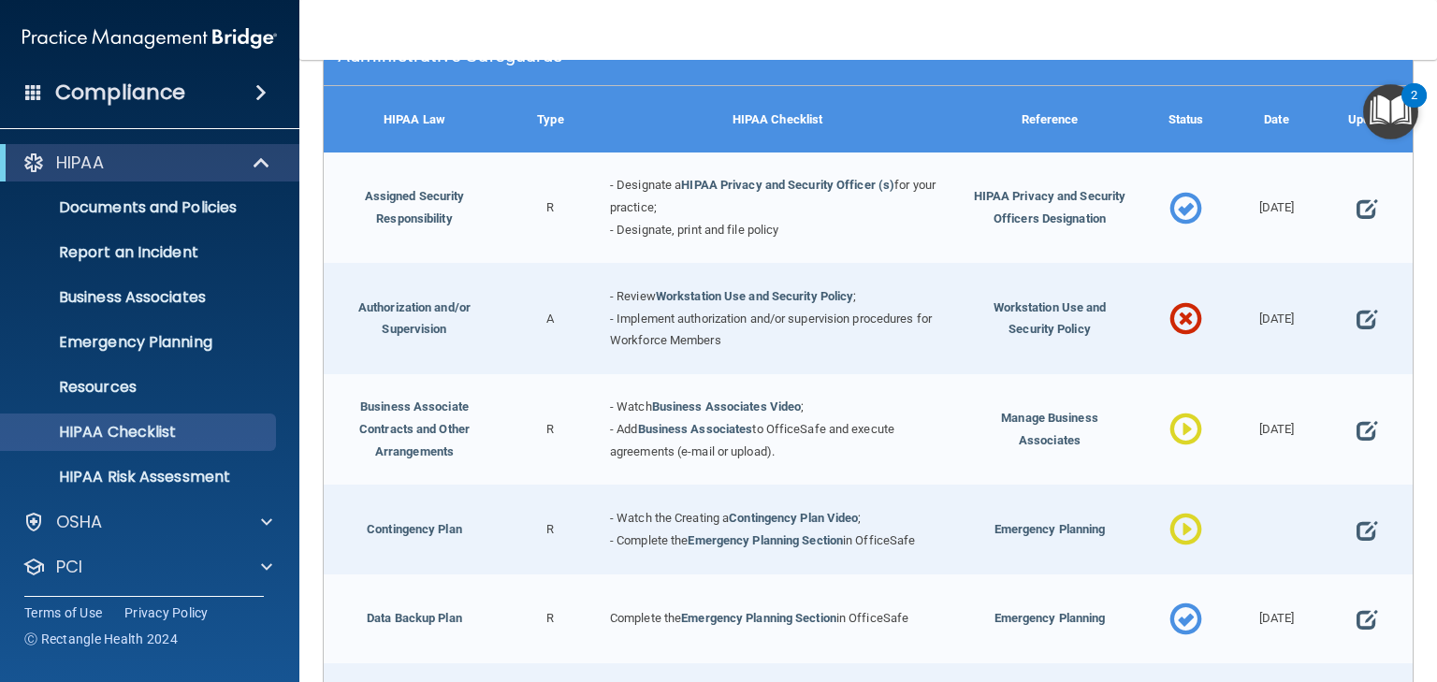
scroll to position [149, 0]
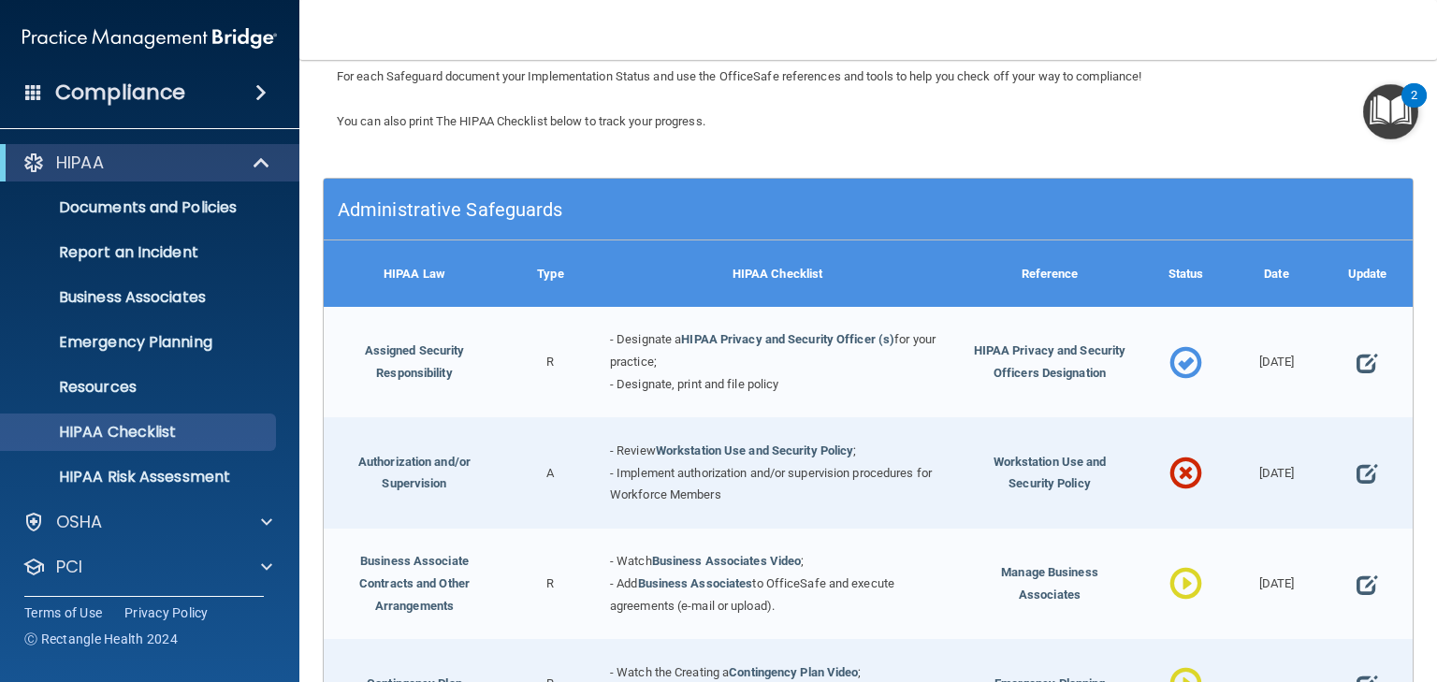
click at [1369, 364] on div at bounding box center [1367, 362] width 91 height 110
click at [1359, 364] on span at bounding box center [1366, 363] width 21 height 46
select select "completed"
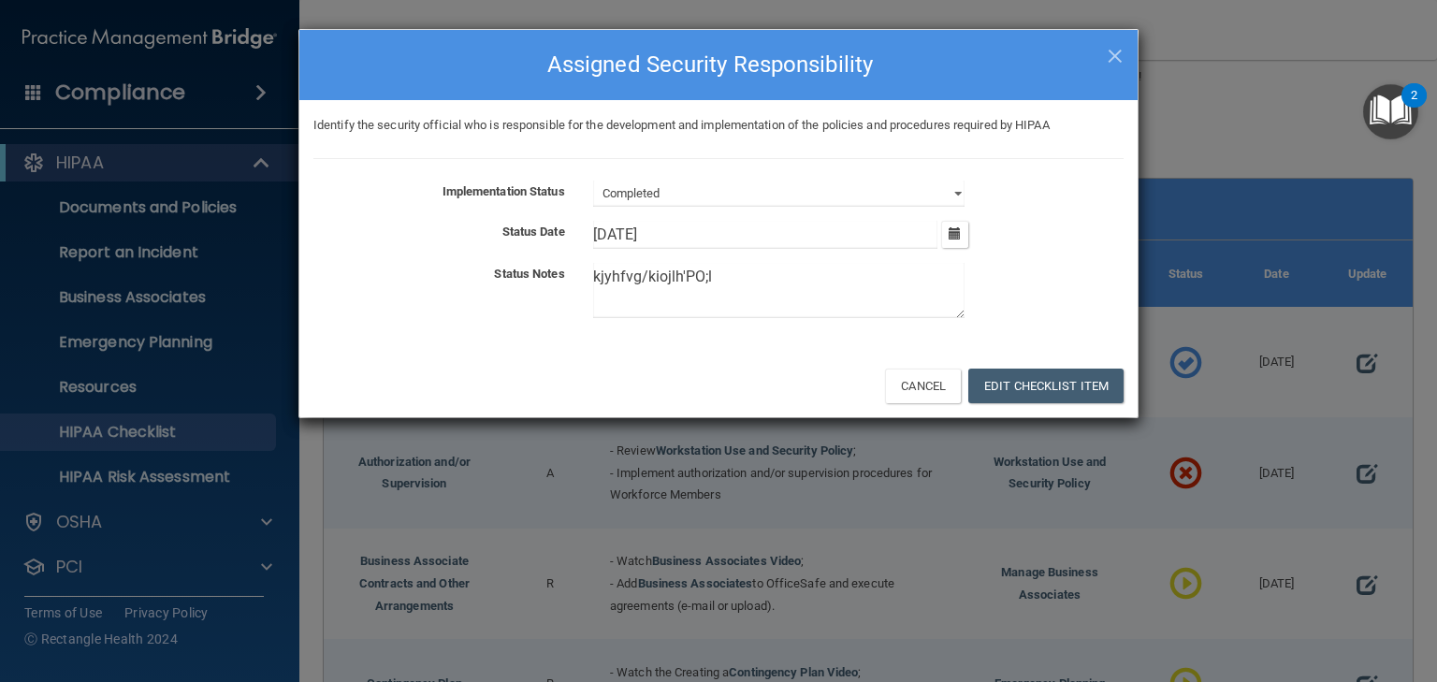
click at [1358, 363] on div "× Close Assigned Security Responsibility Identify the security official who is …" at bounding box center [718, 341] width 1437 height 682
click at [1115, 50] on span "×" at bounding box center [1115, 53] width 17 height 37
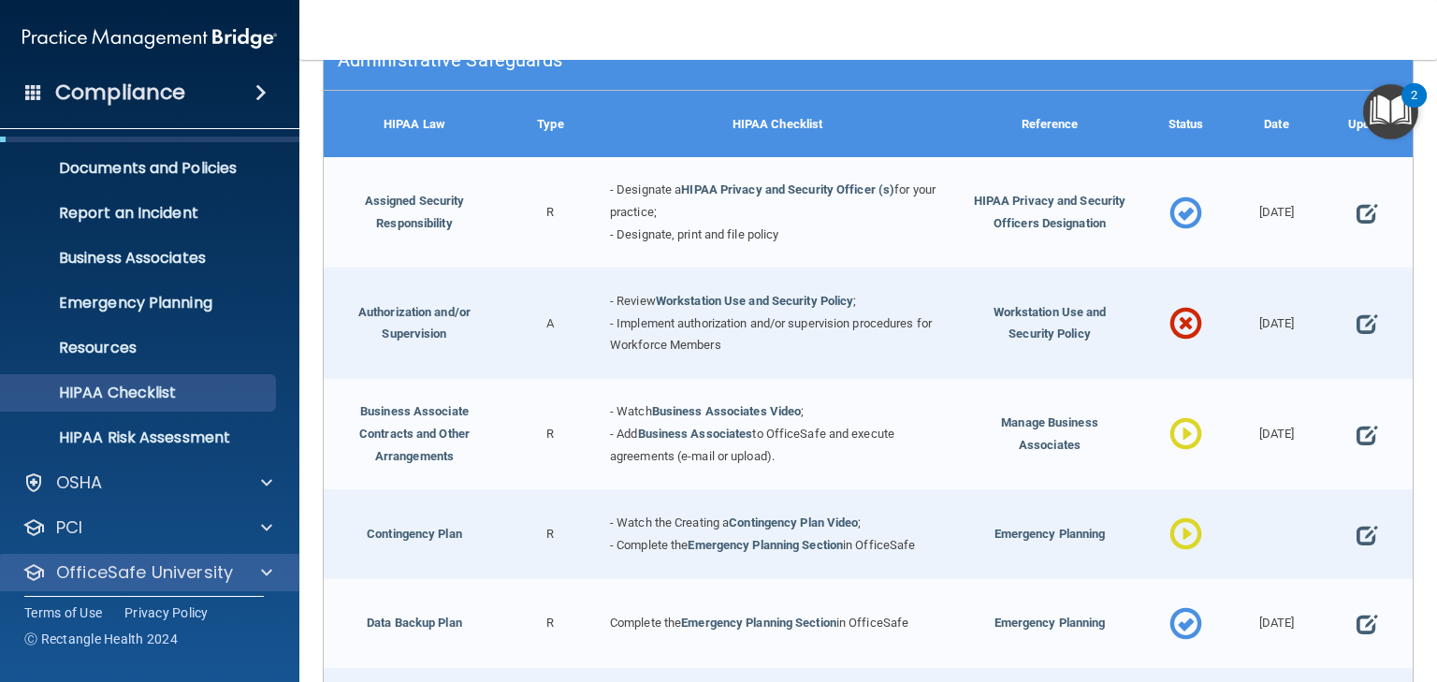
scroll to position [94, 0]
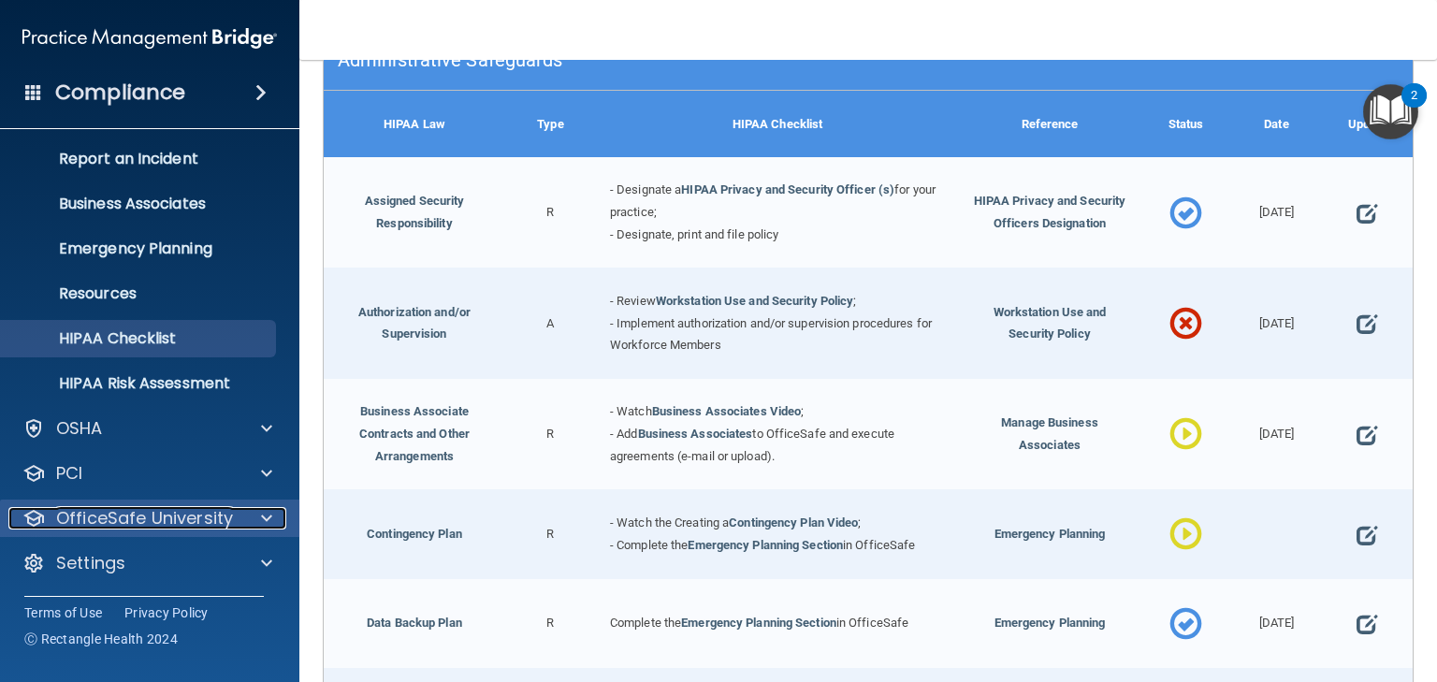
click at [128, 511] on p "OfficeSafe University" at bounding box center [144, 518] width 177 height 22
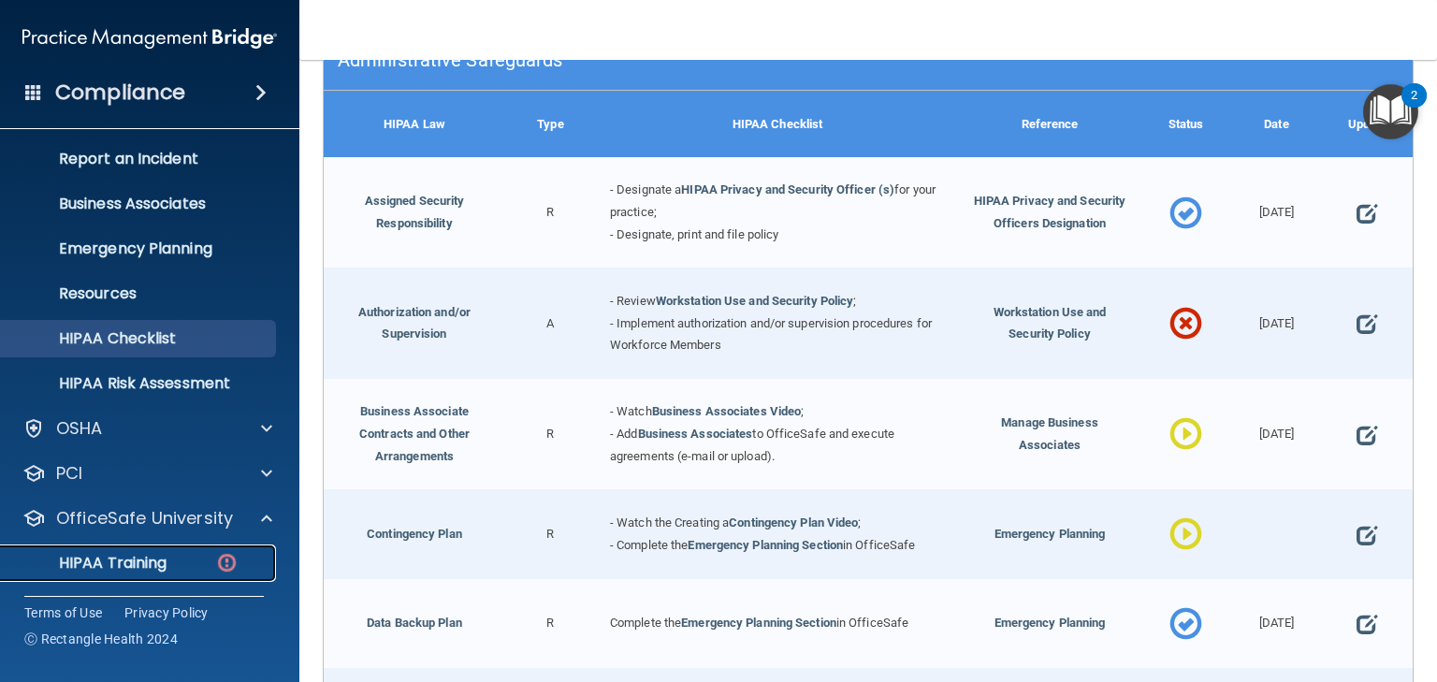
click at [134, 565] on p "HIPAA Training" at bounding box center [89, 563] width 154 height 19
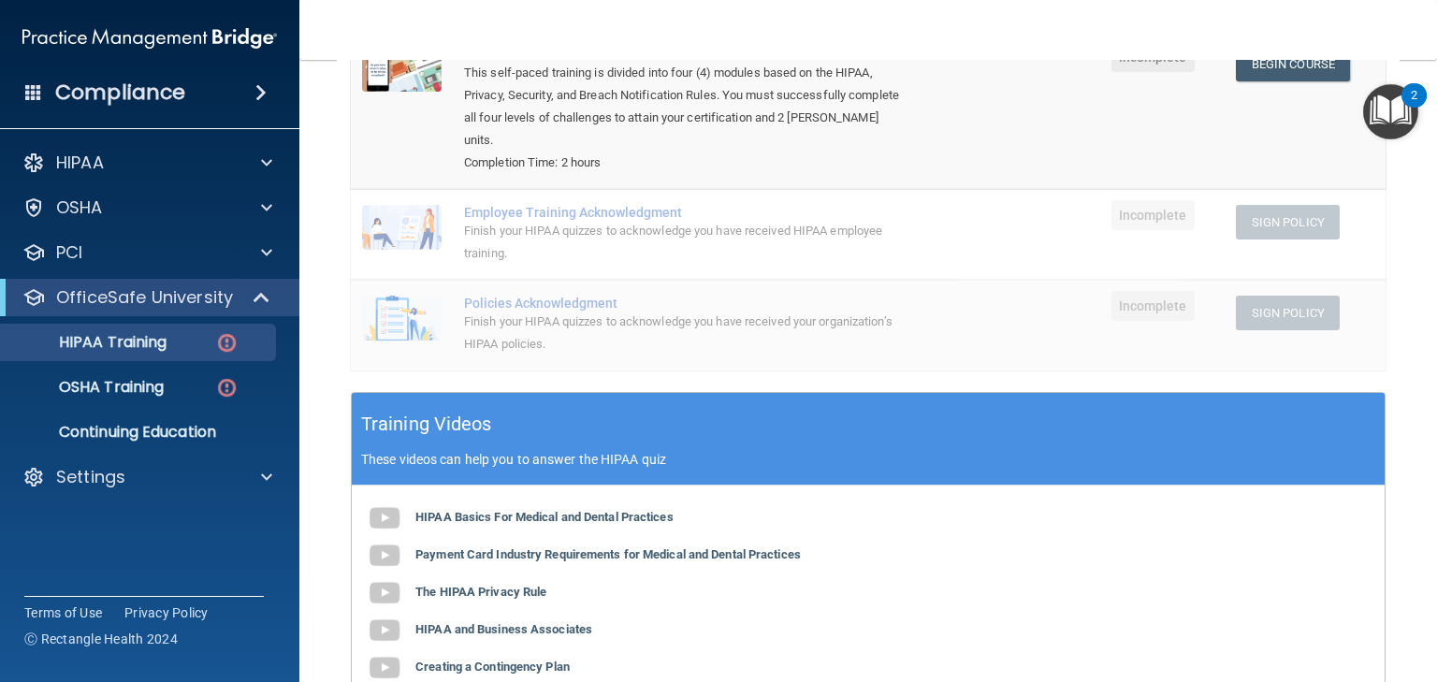
click at [247, 101] on div "Compliance" at bounding box center [149, 92] width 299 height 41
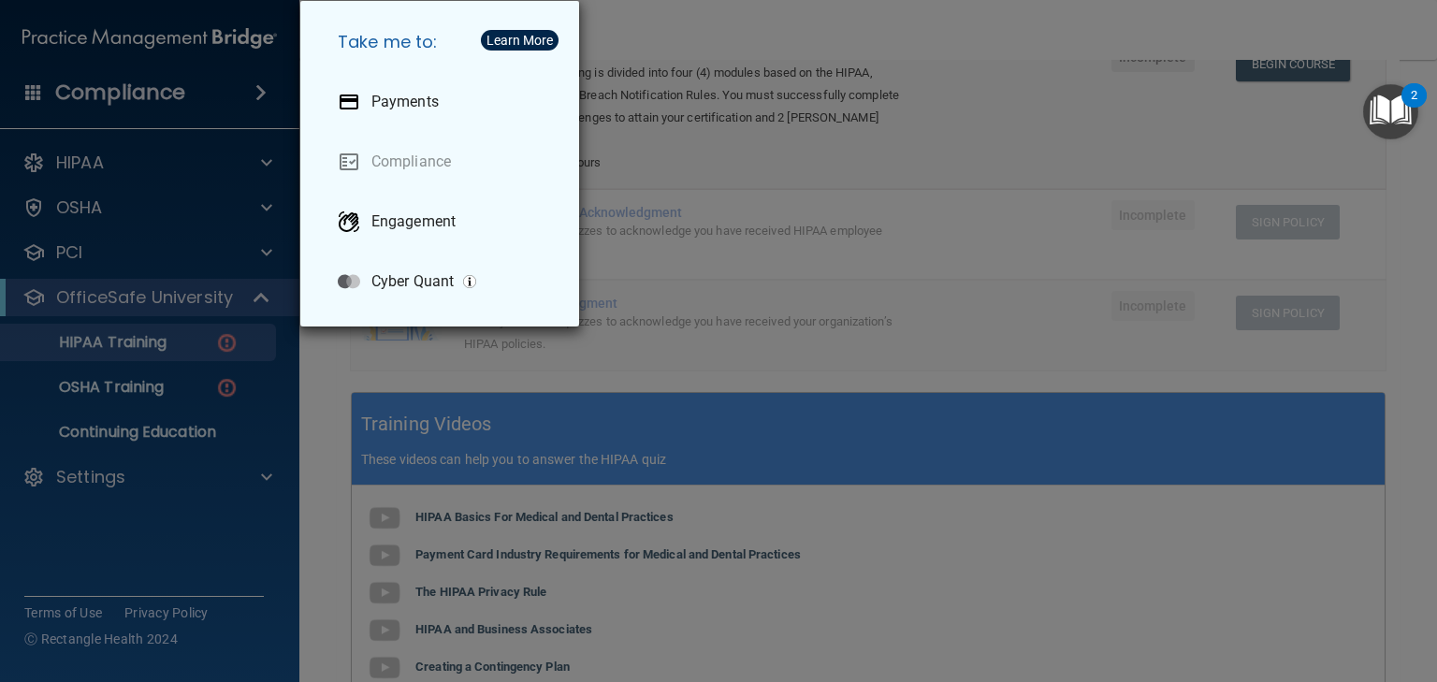
click at [691, 36] on div "Take me to: Payments Compliance Engagement Cyber Quant" at bounding box center [718, 341] width 1437 height 682
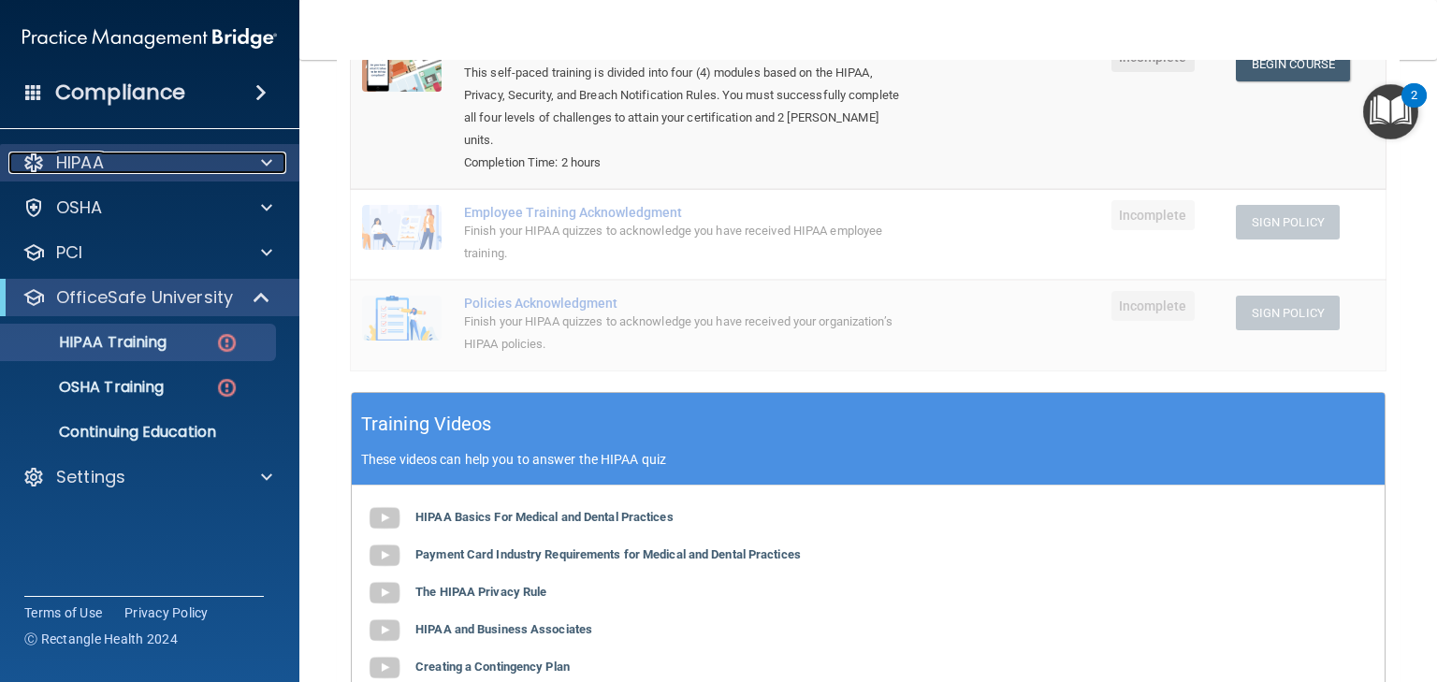
click at [78, 166] on p "HIPAA" at bounding box center [80, 163] width 48 height 22
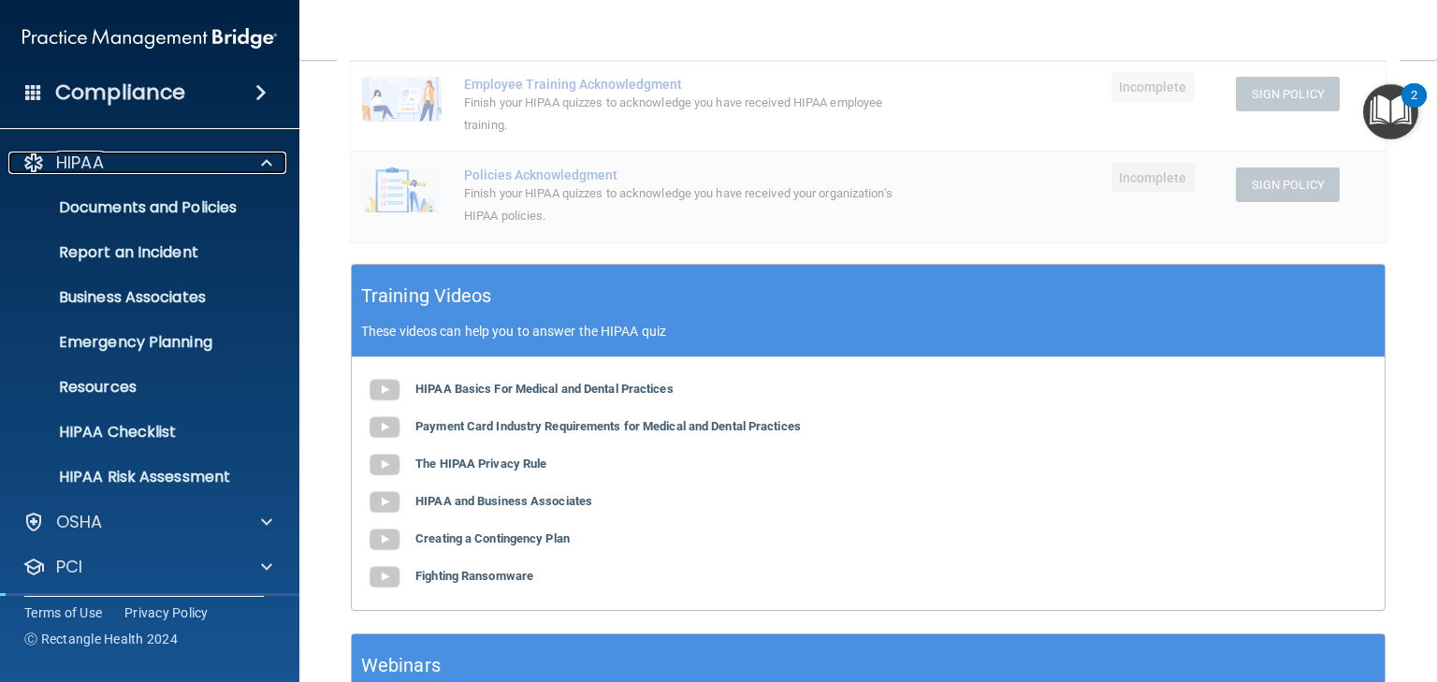
scroll to position [588, 0]
